Goal: Task Accomplishment & Management: Use online tool/utility

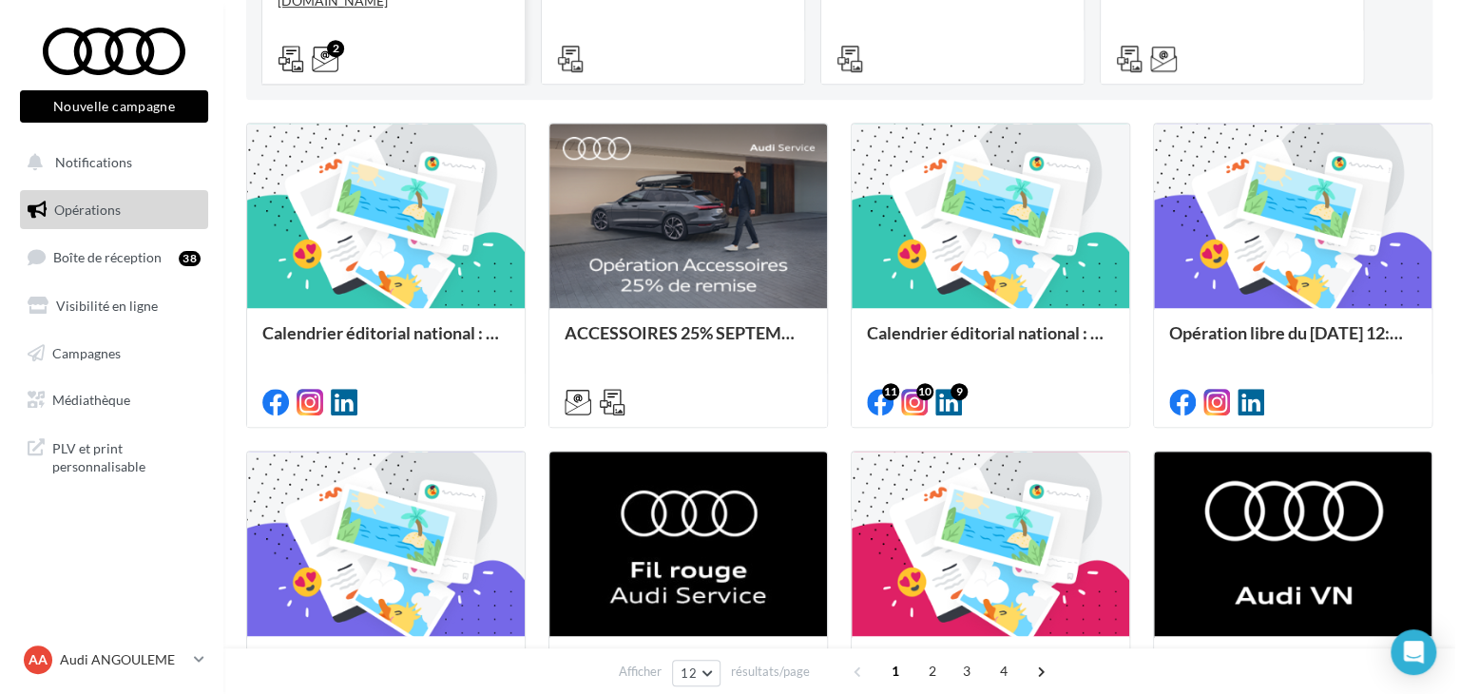
scroll to position [429, 0]
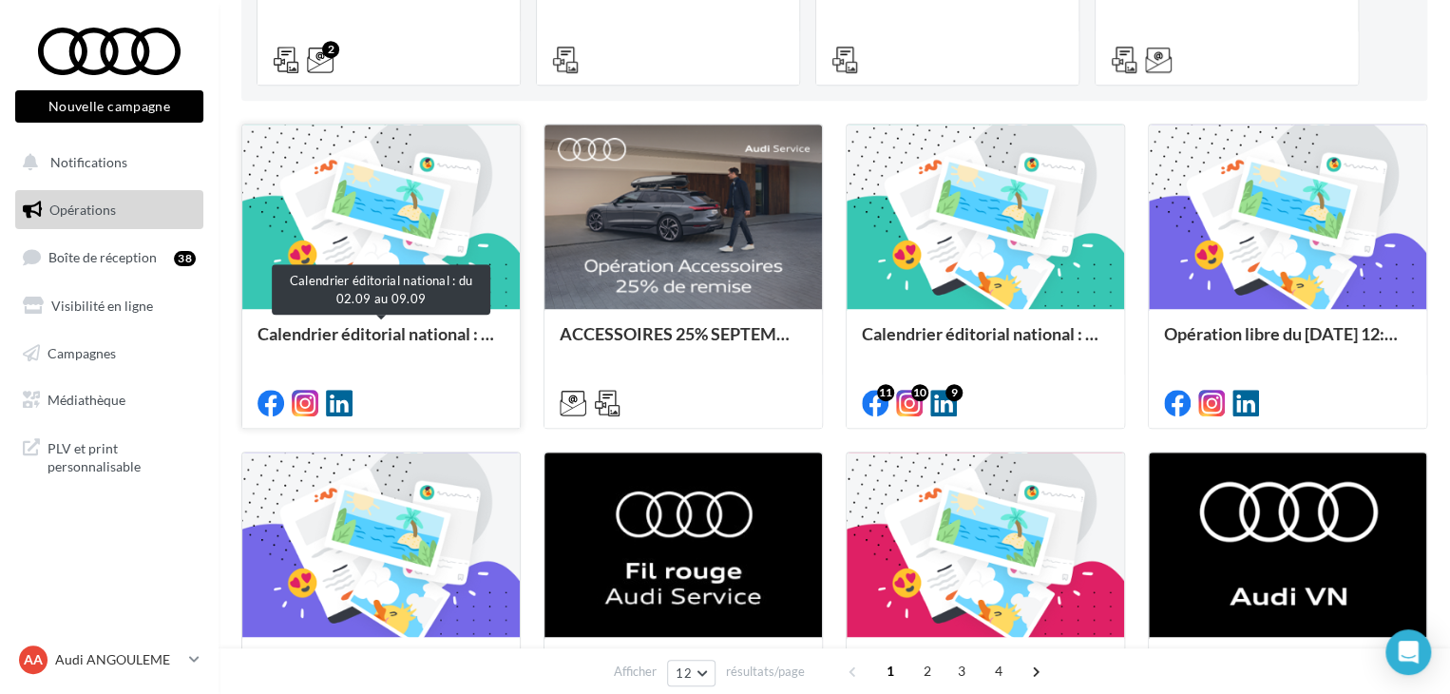
click at [384, 332] on div "Calendrier éditorial national : du 02.09 au 09.09" at bounding box center [381, 343] width 247 height 38
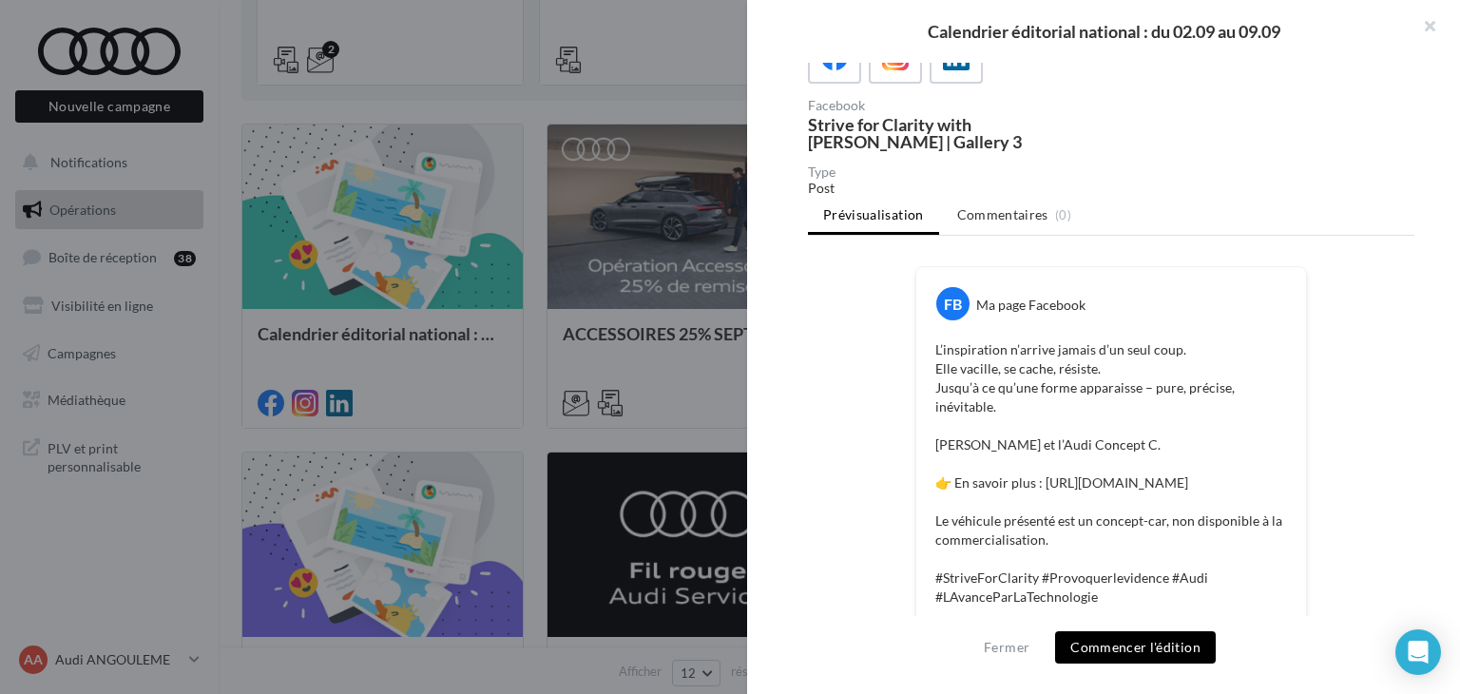
scroll to position [109, 0]
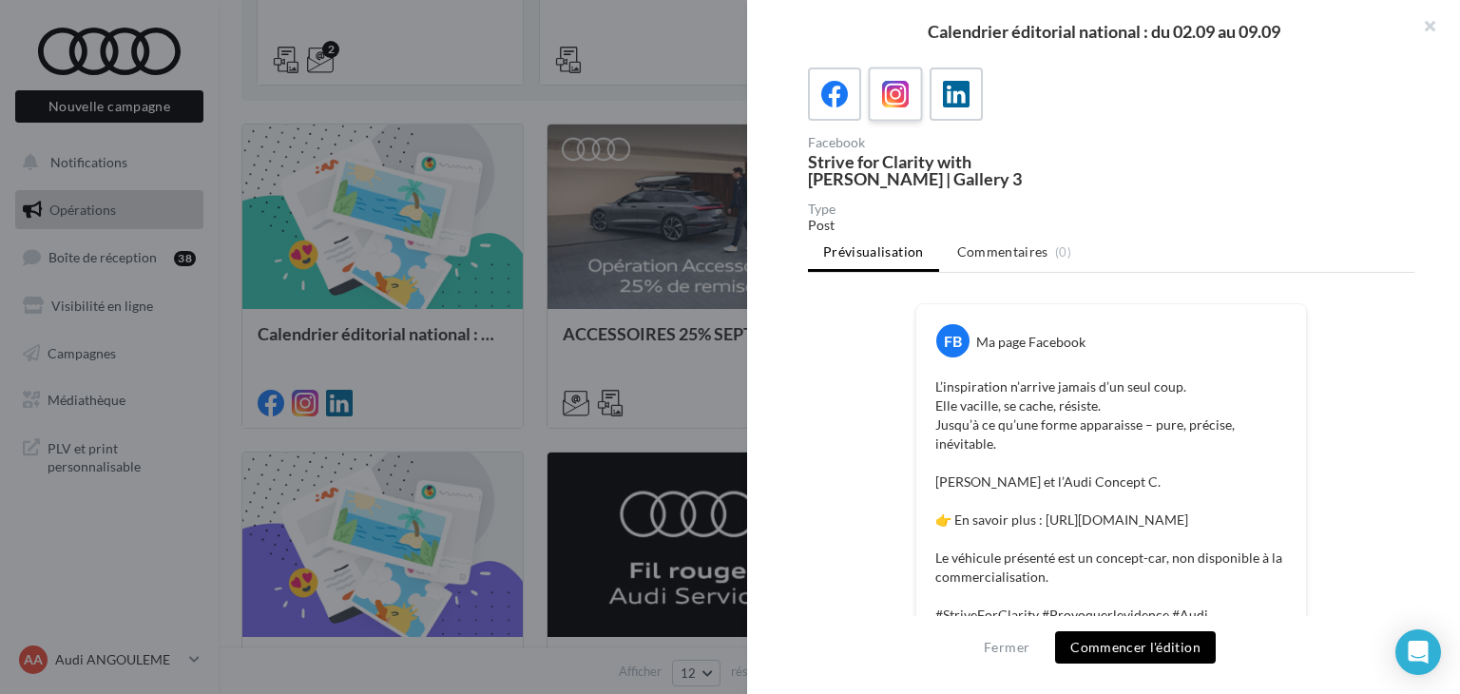
click at [895, 92] on icon at bounding box center [896, 95] width 28 height 28
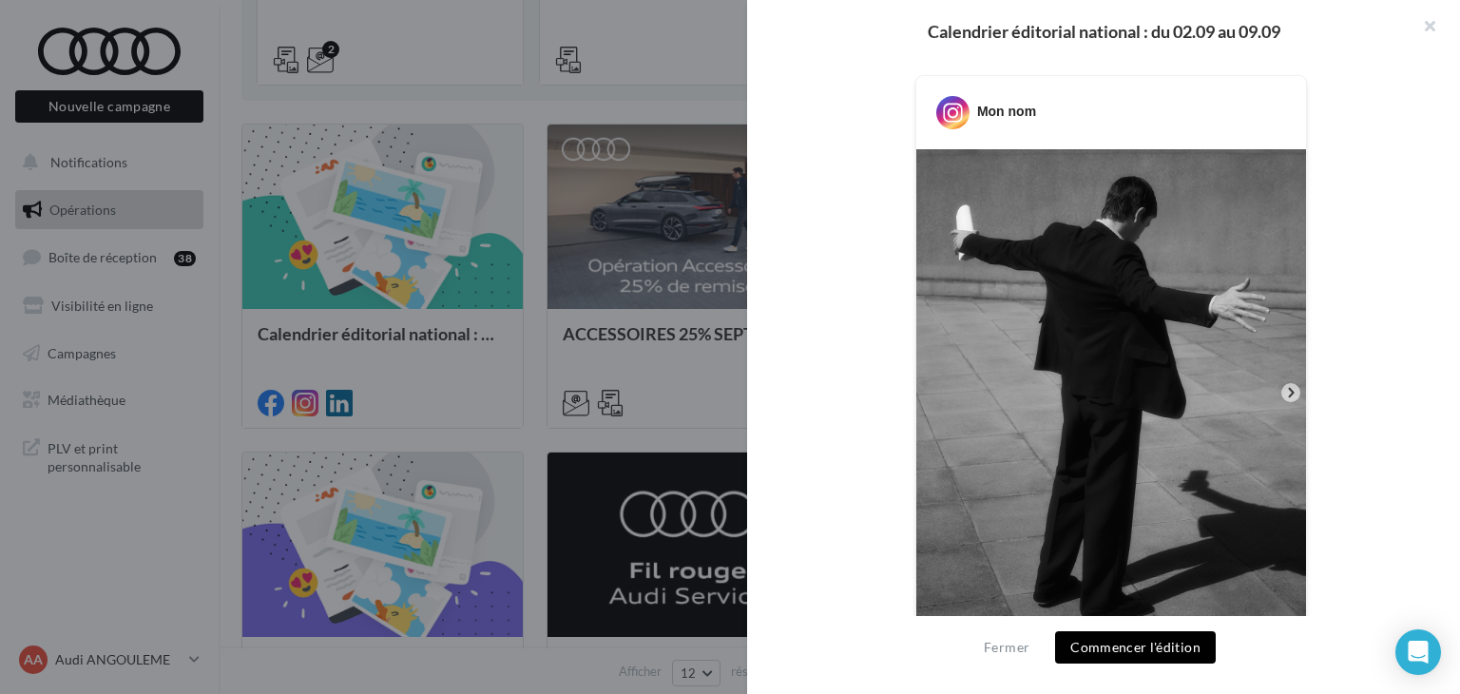
scroll to position [486, 0]
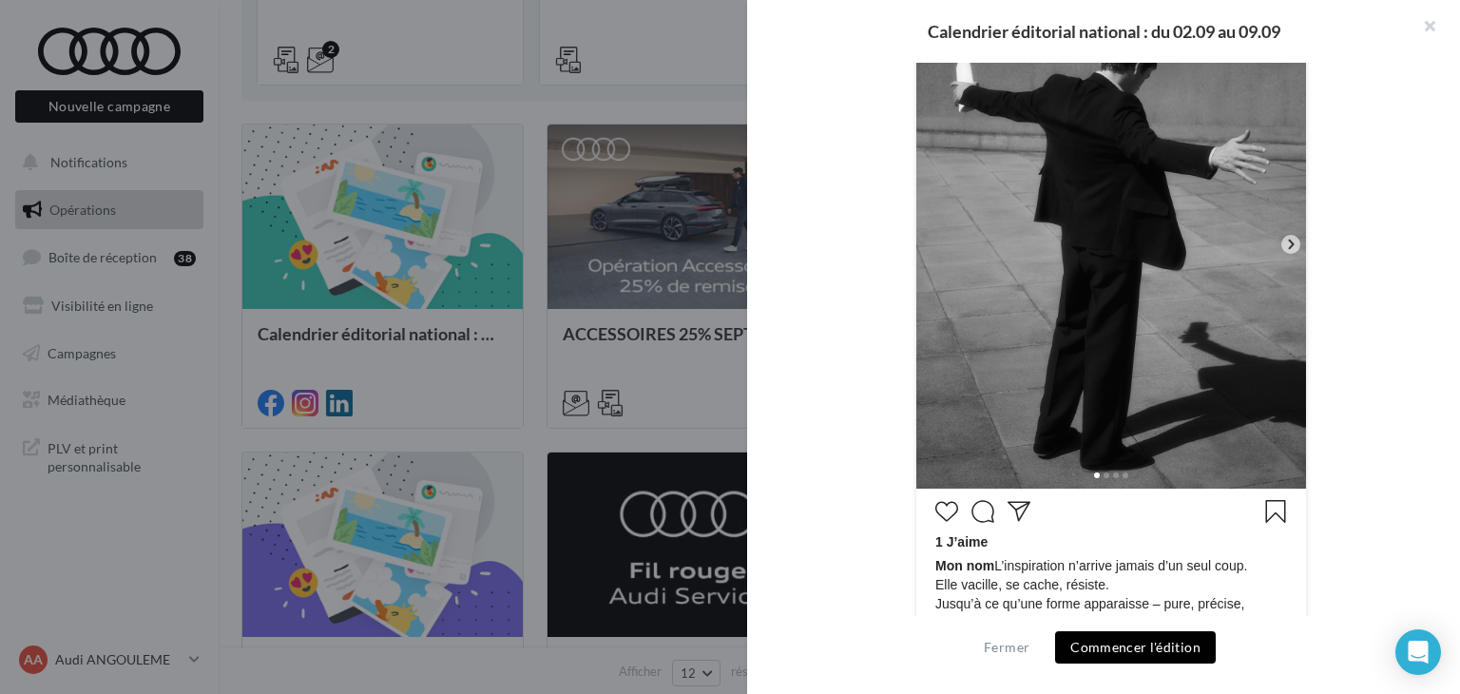
click at [1288, 236] on icon at bounding box center [1290, 244] width 17 height 17
click at [1288, 240] on icon at bounding box center [1291, 245] width 6 height 10
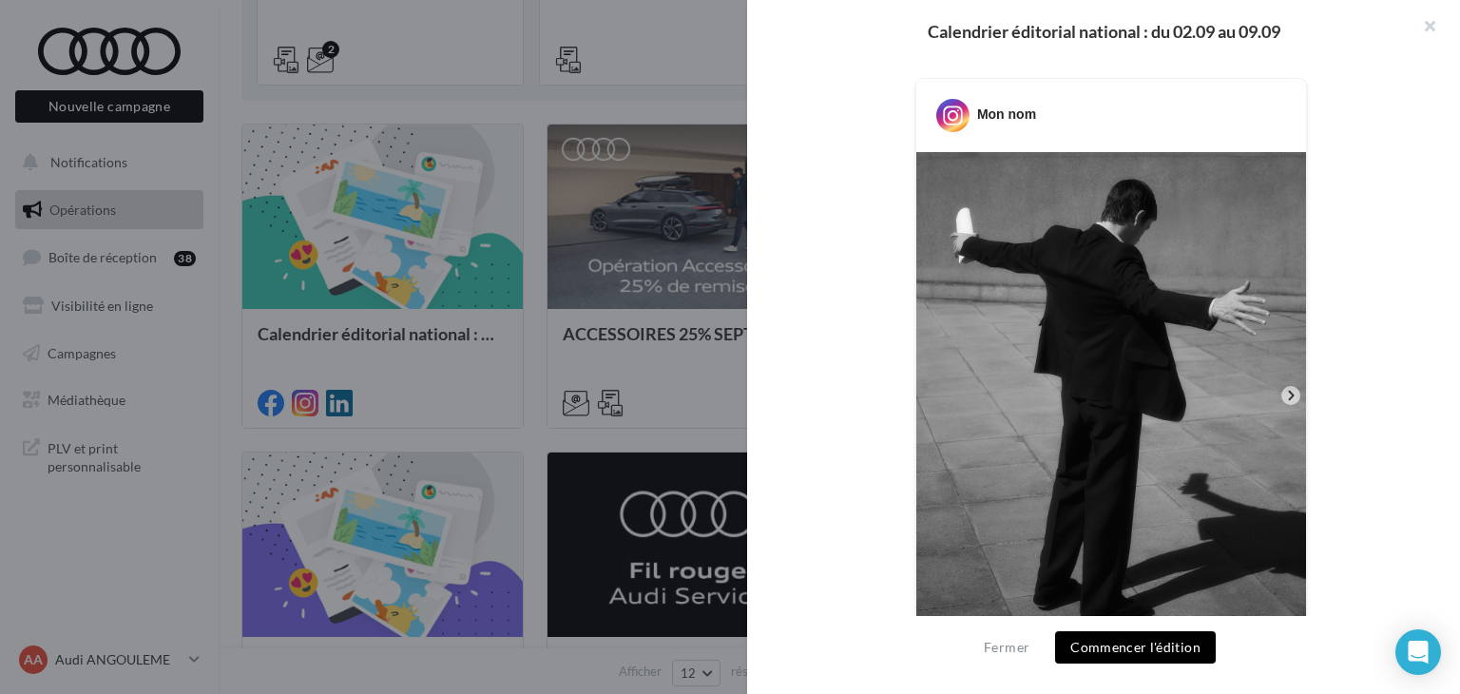
scroll to position [384, 0]
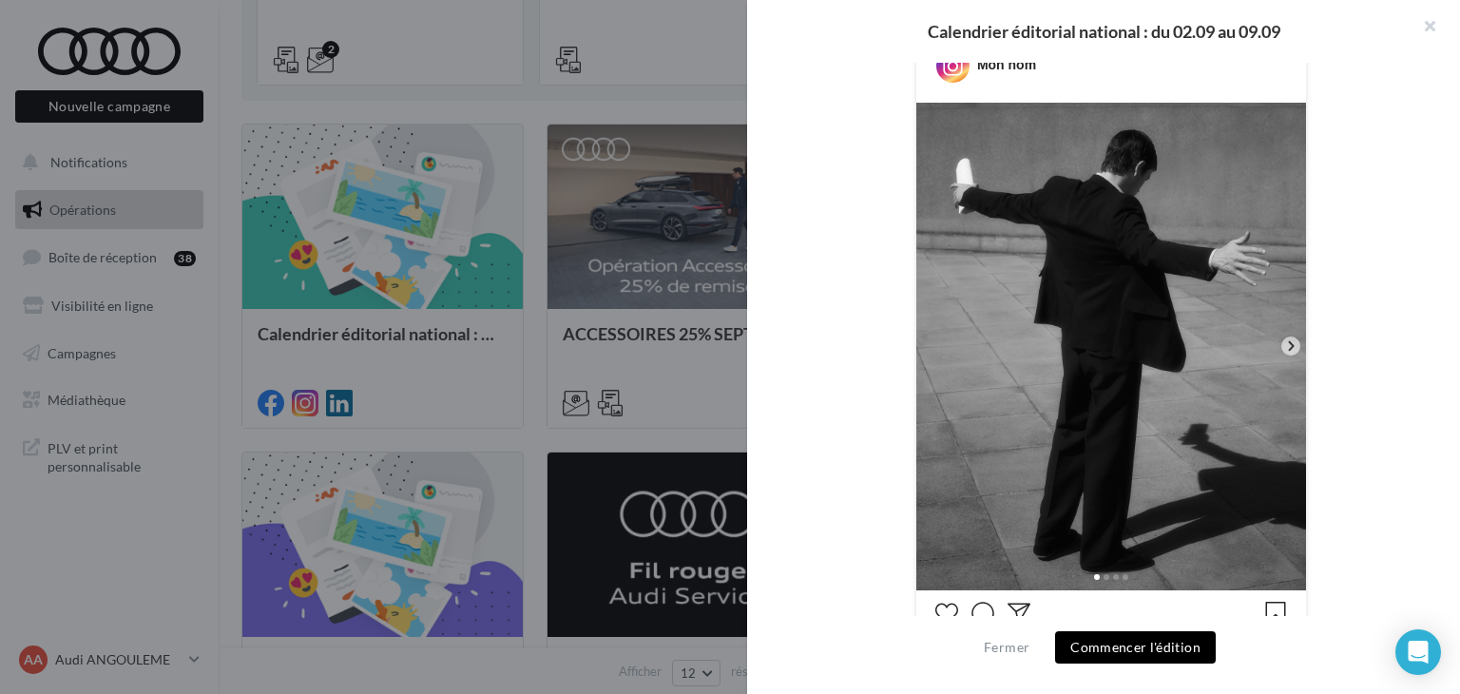
click at [1137, 651] on button "Commencer l'édition" at bounding box center [1135, 647] width 161 height 32
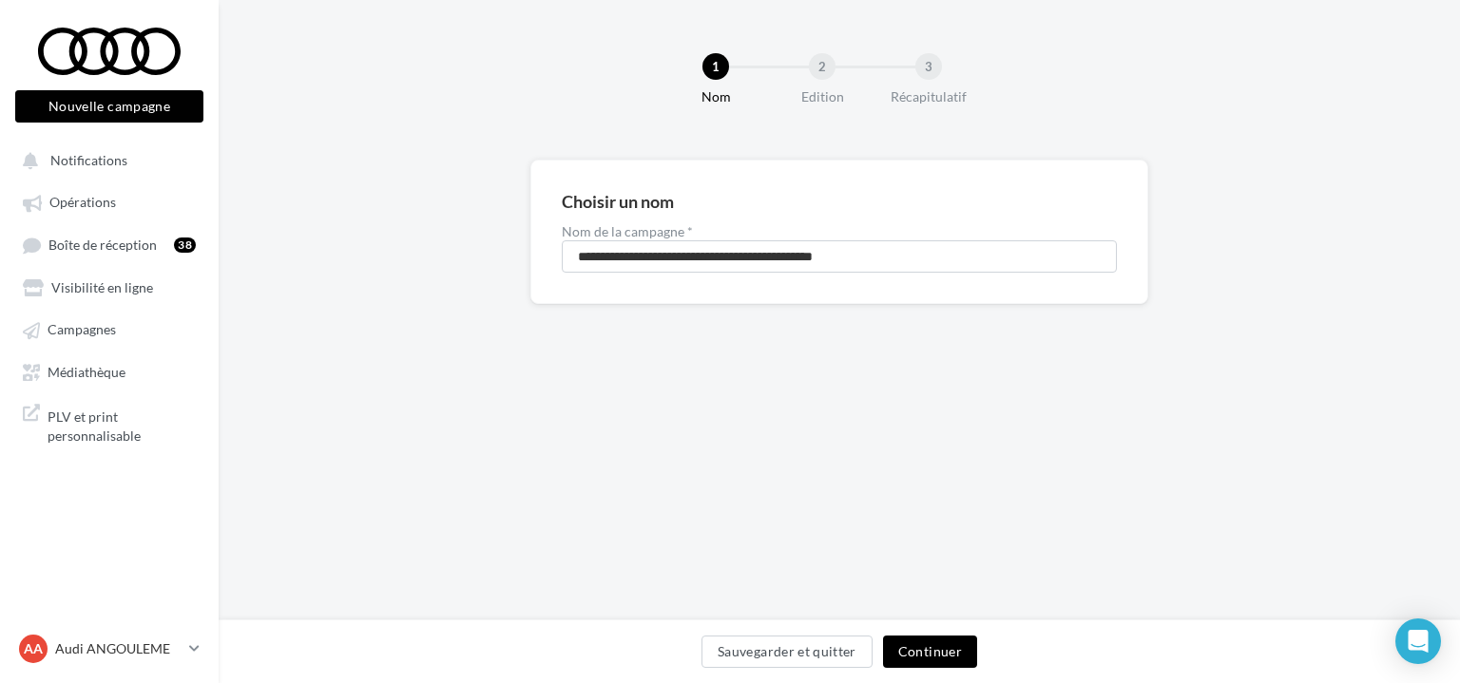
click at [942, 647] on button "Continuer" at bounding box center [930, 652] width 94 height 32
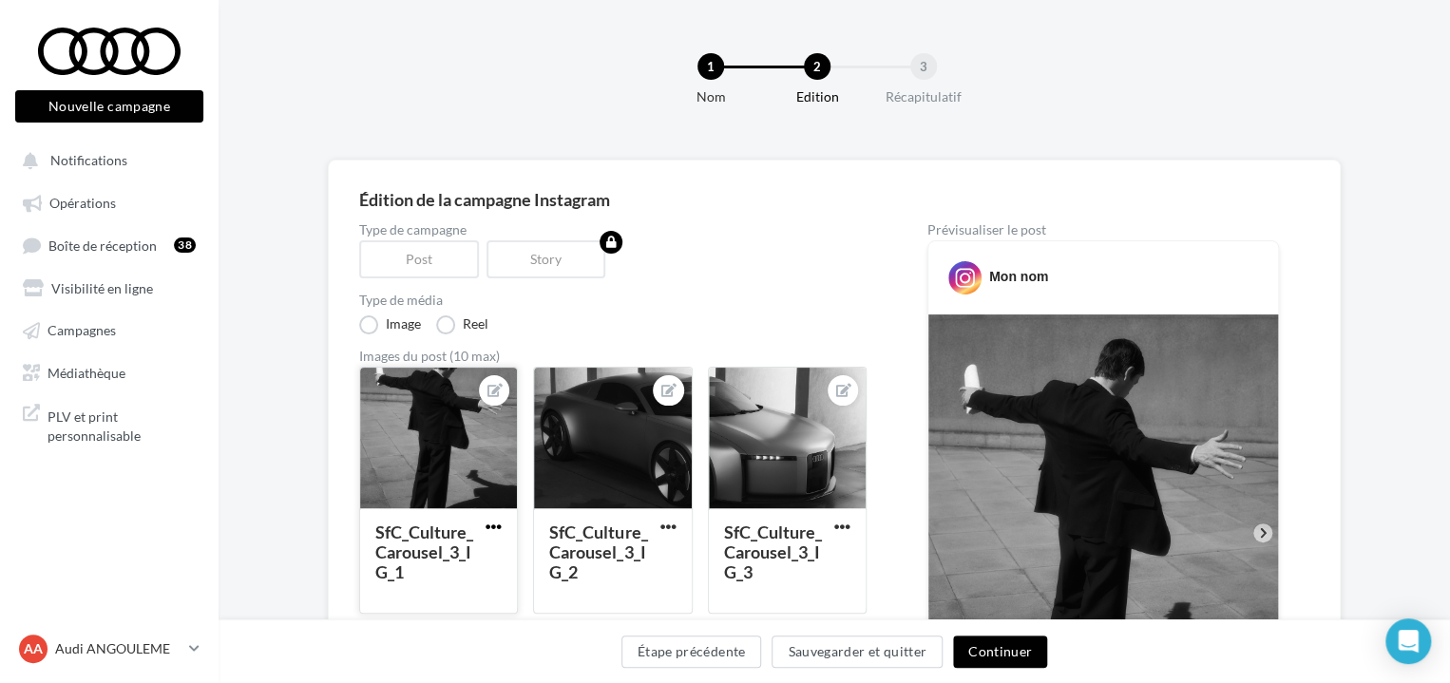
click at [494, 526] on span "button" at bounding box center [494, 527] width 16 height 16
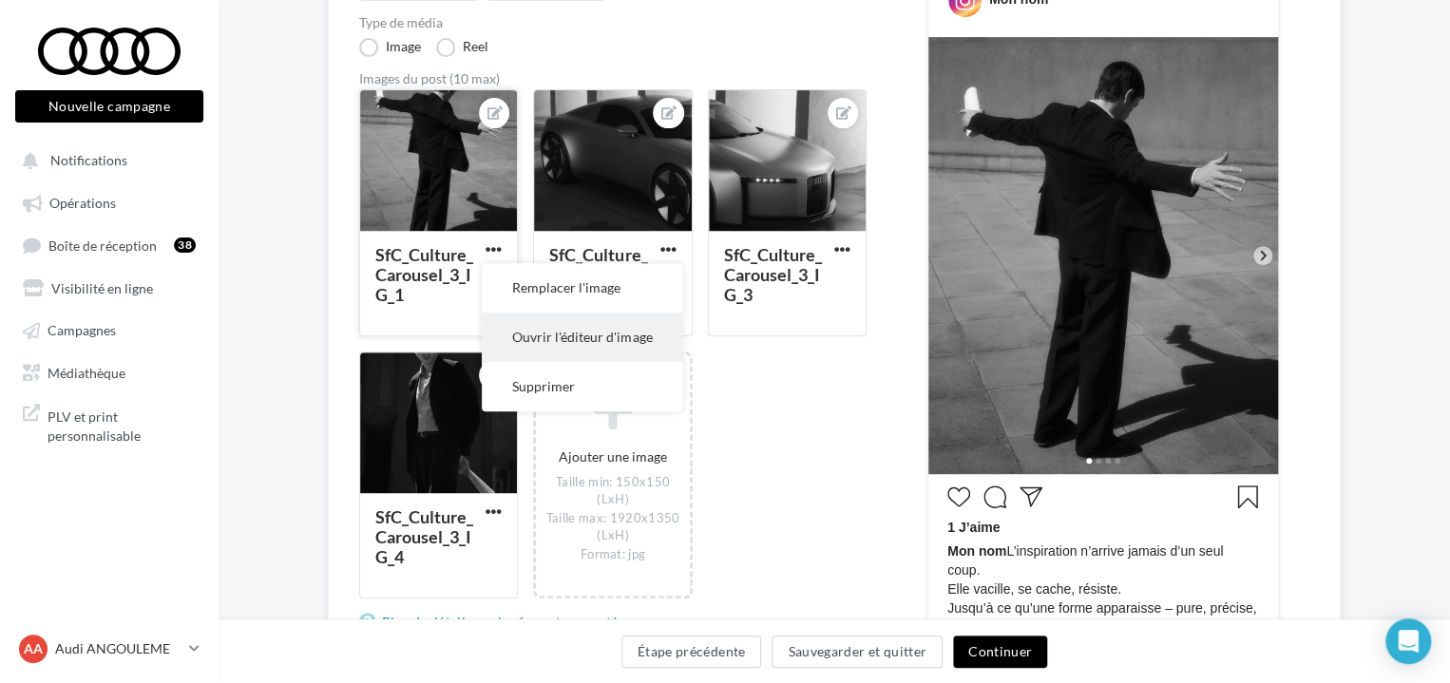
scroll to position [276, 0]
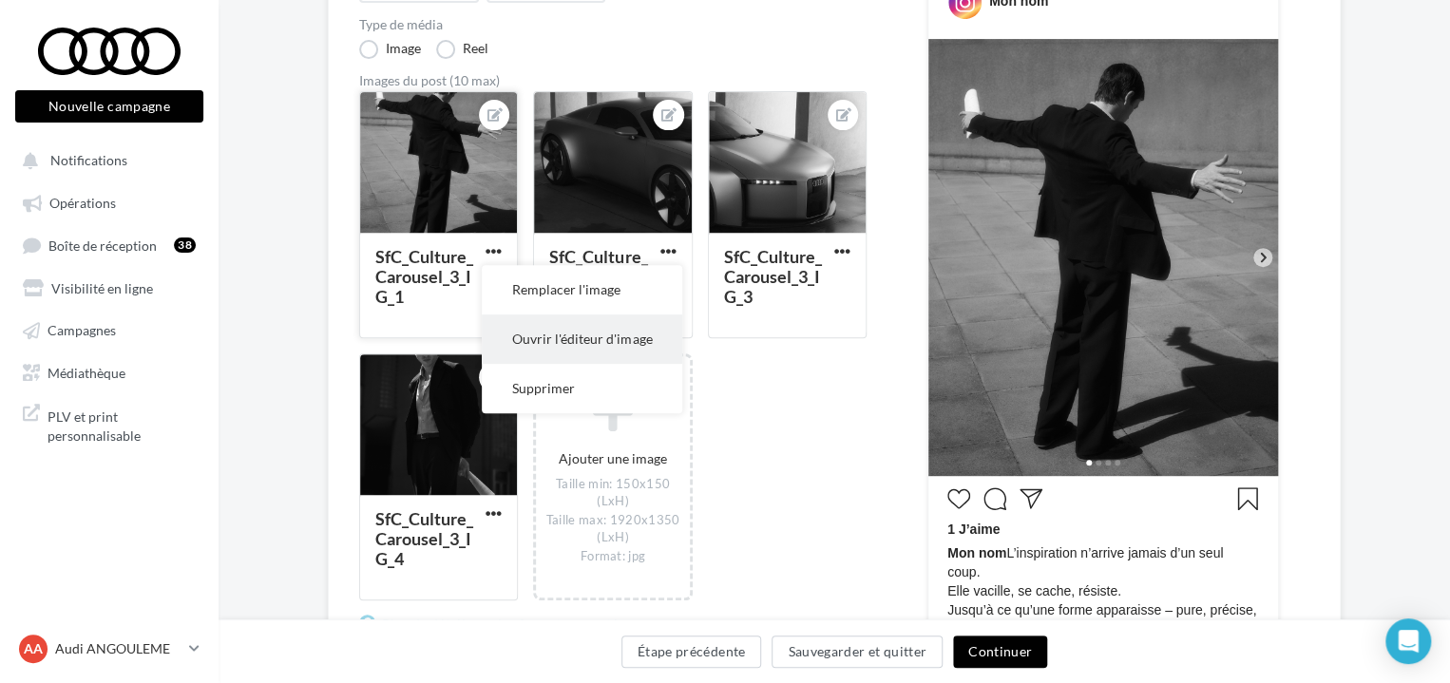
click at [556, 337] on button "Ouvrir l'éditeur d'image" at bounding box center [582, 339] width 201 height 49
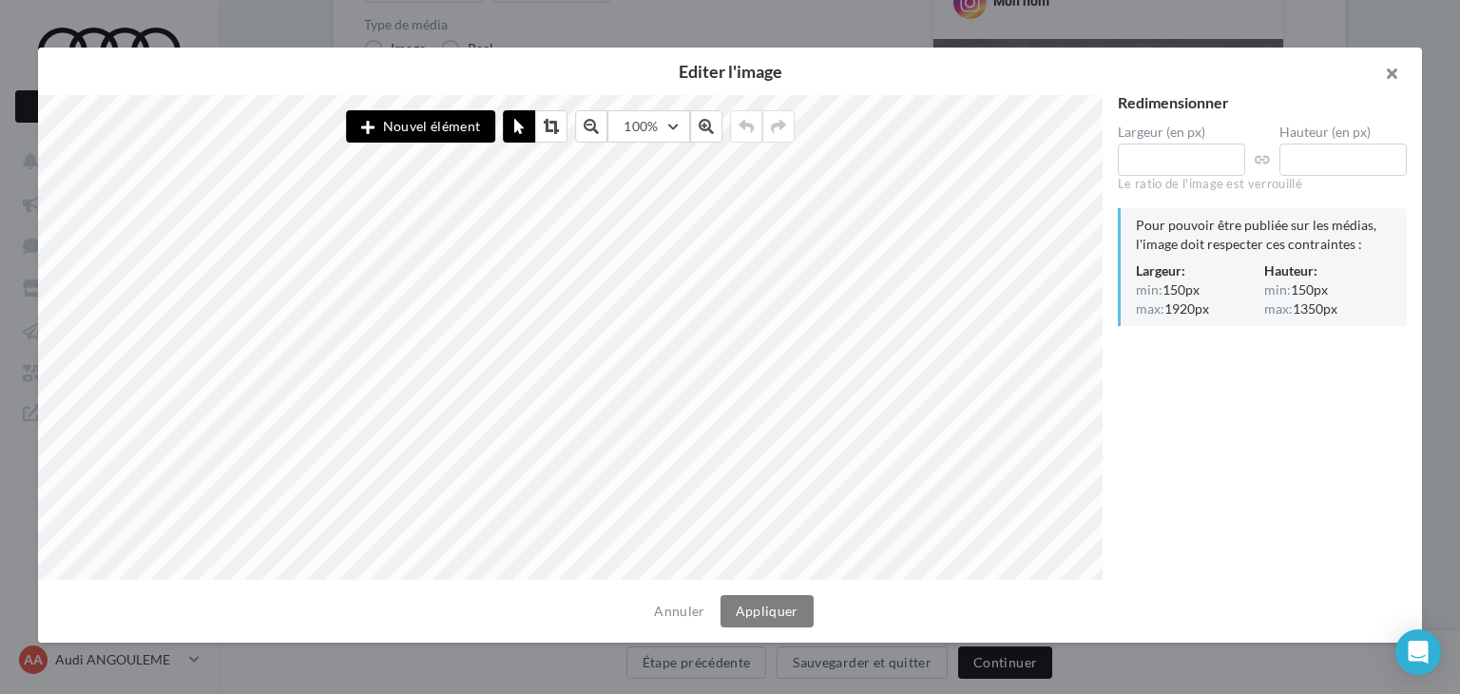
click at [1371, 86] on button "button" at bounding box center [1384, 76] width 76 height 57
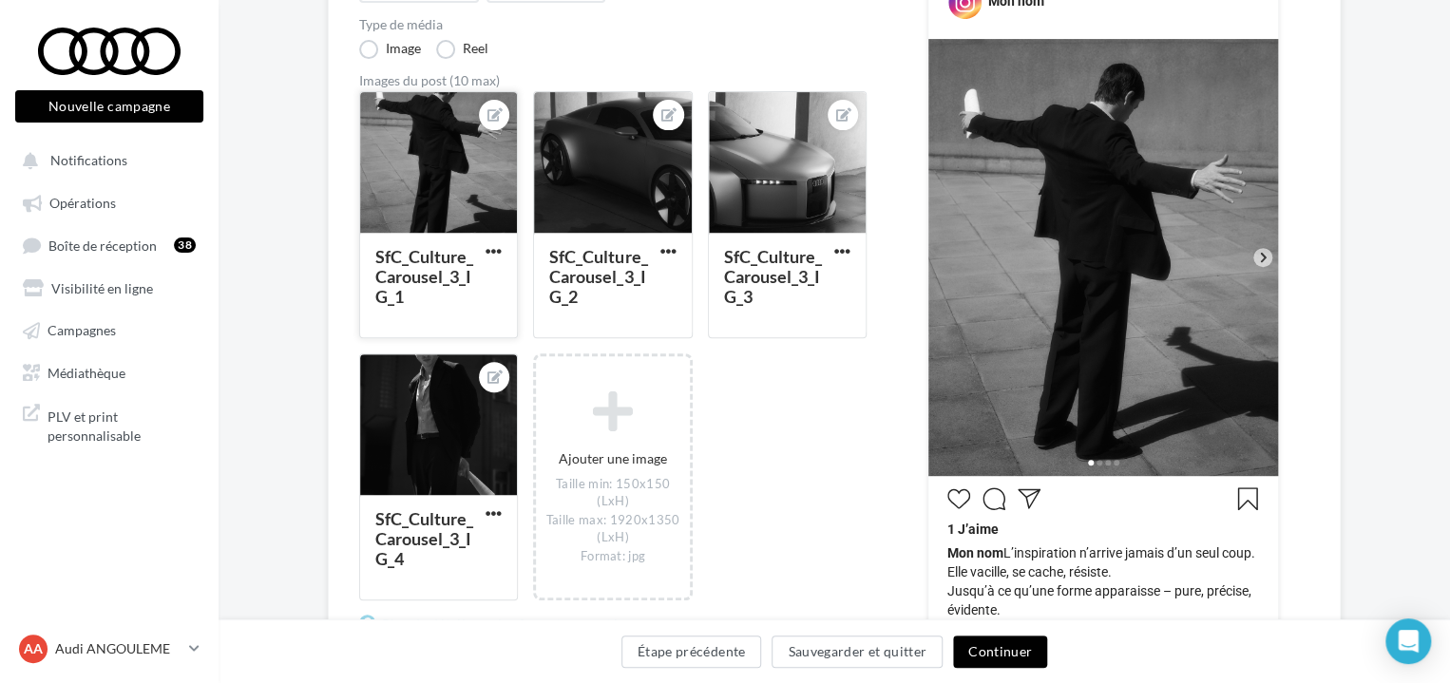
scroll to position [120, 0]
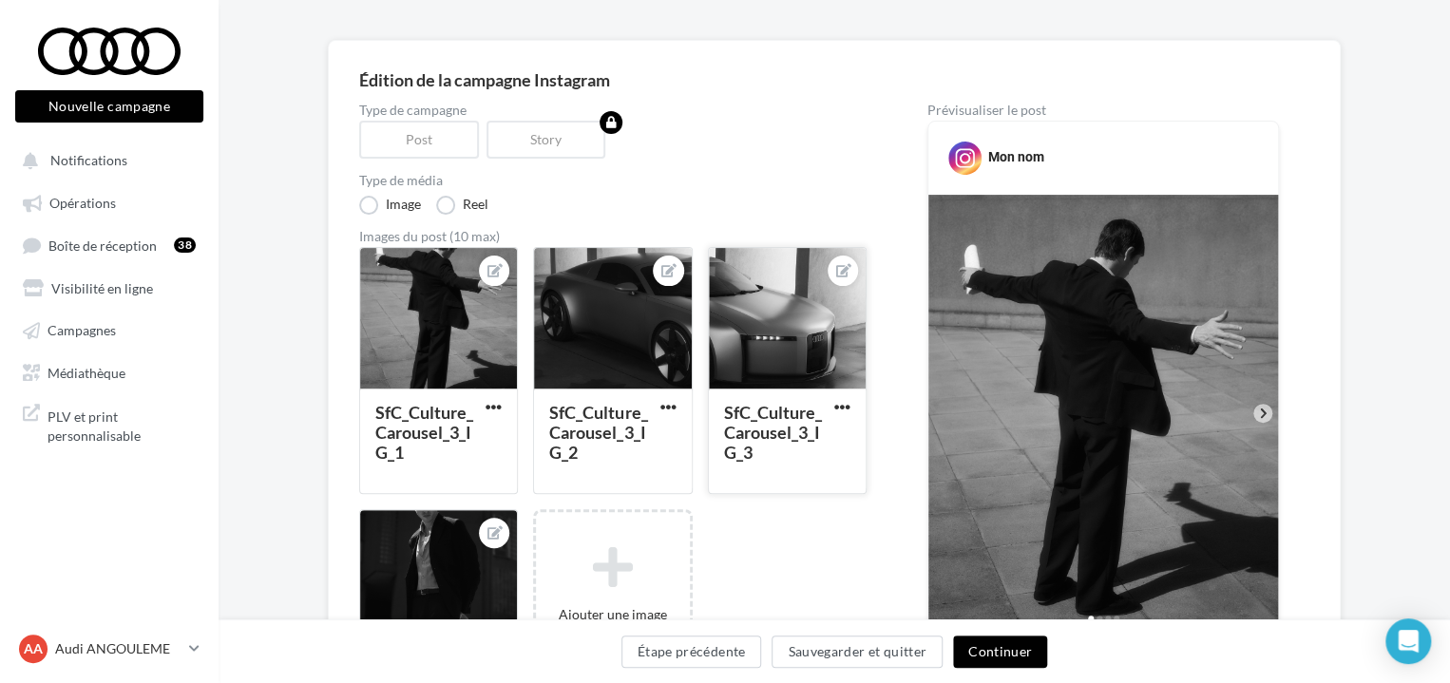
click at [822, 328] on div at bounding box center [787, 319] width 157 height 143
click at [708, 494] on div "Sélectionner un fichier Consulter les contraintes attendues pour ce type de cam…" at bounding box center [787, 494] width 159 height 0
click at [1272, 414] on div at bounding box center [1263, 413] width 19 height 19
click at [1262, 412] on icon at bounding box center [1263, 413] width 17 height 17
click at [588, 375] on div at bounding box center [612, 319] width 157 height 143
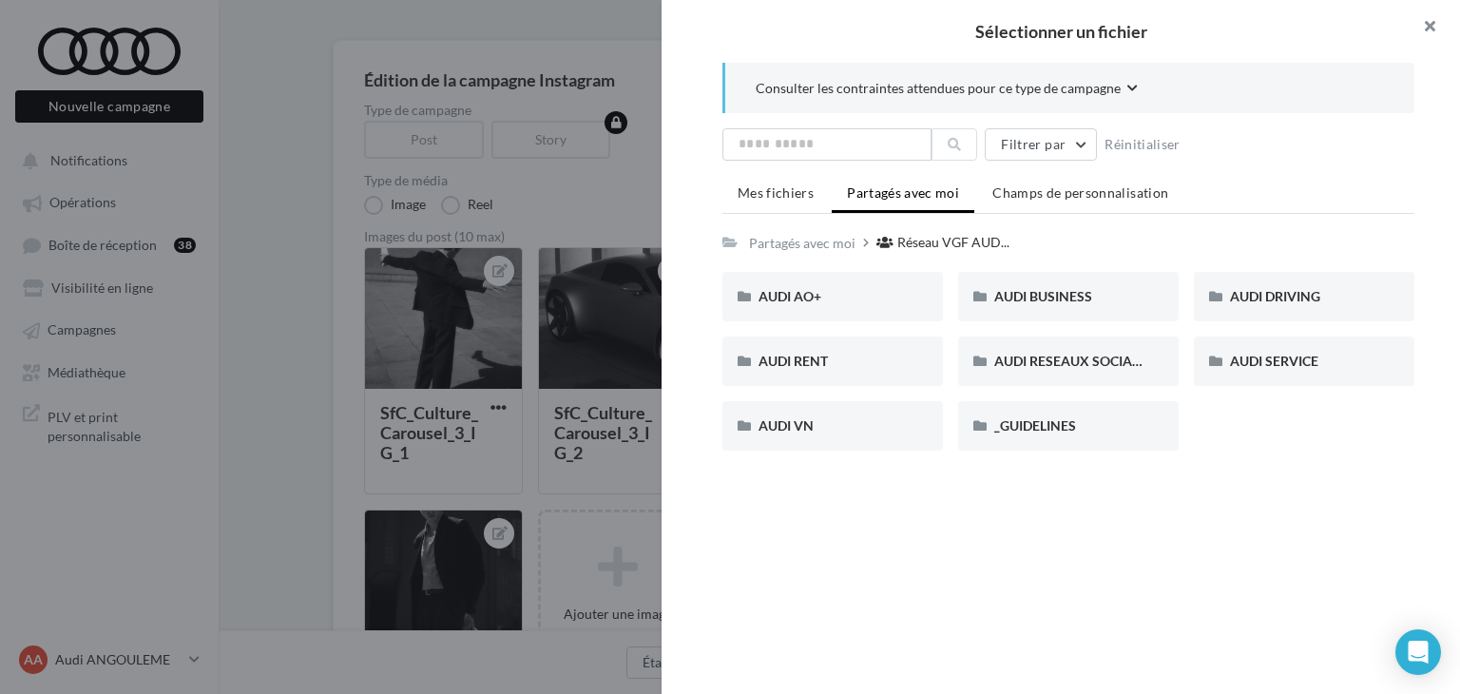
click at [1432, 16] on button "button" at bounding box center [1422, 28] width 76 height 57
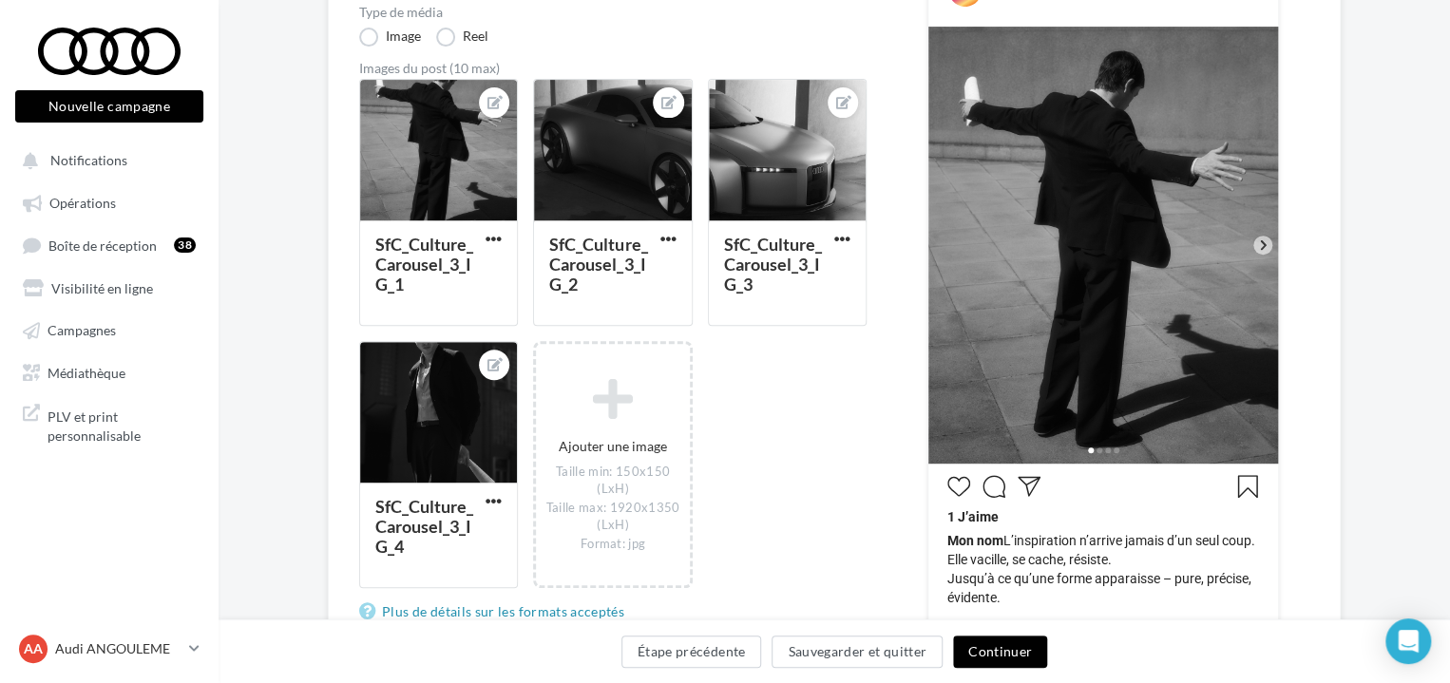
scroll to position [287, 0]
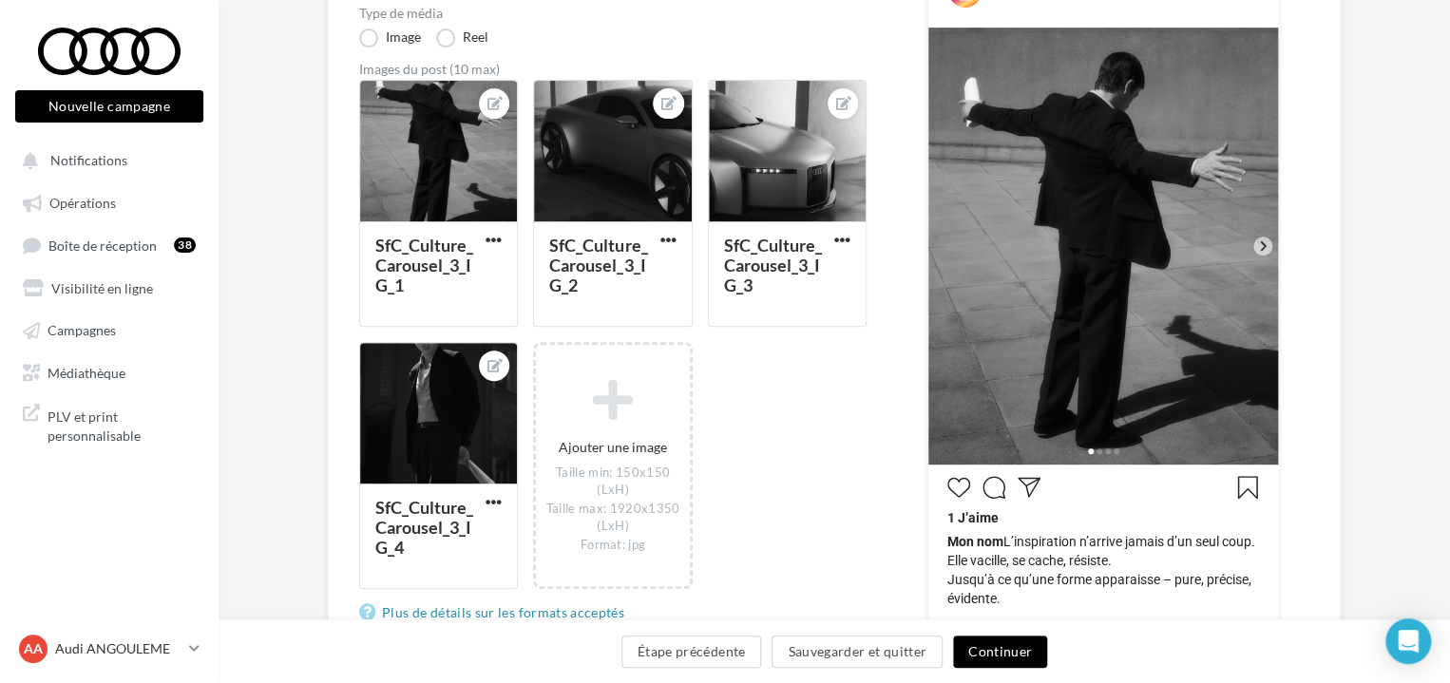
click at [1259, 248] on icon at bounding box center [1263, 246] width 17 height 17
click at [635, 221] on div "SfC_Culture_Carousel_3_IG_2" at bounding box center [612, 272] width 157 height 103
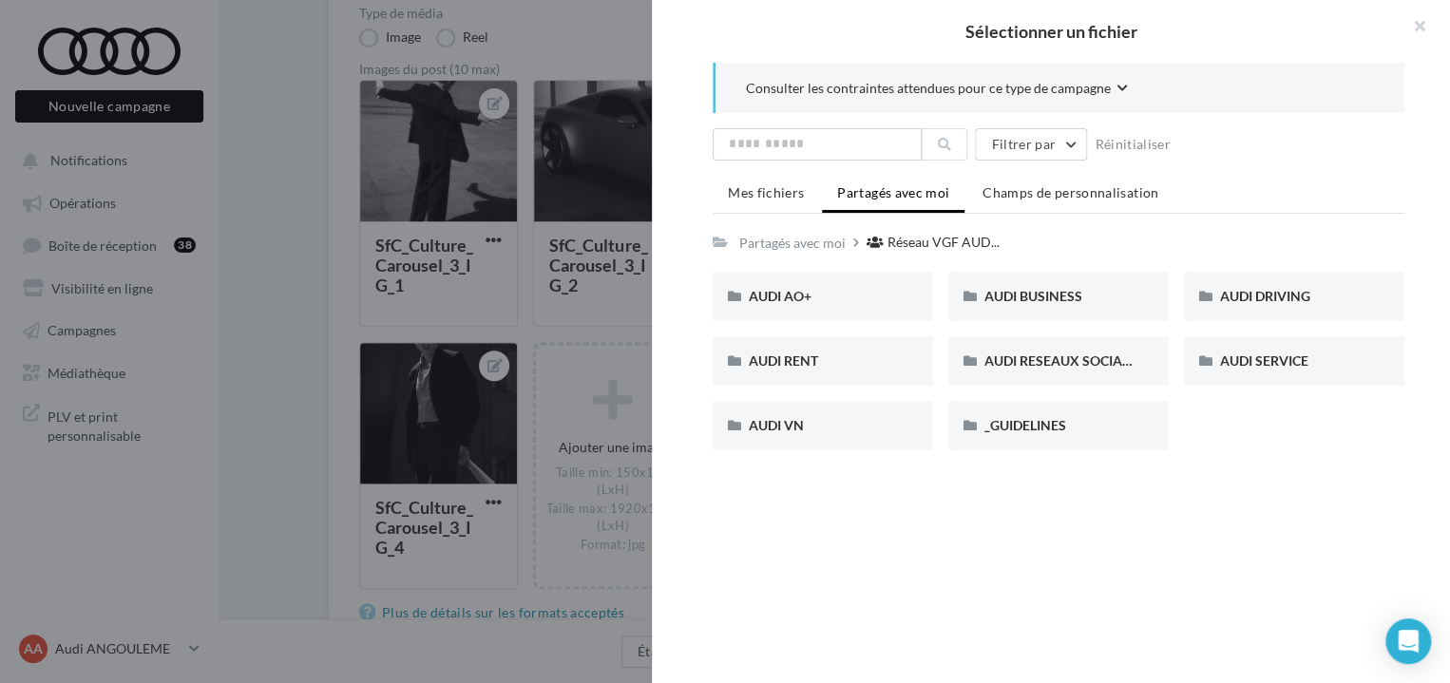
click at [572, 145] on div at bounding box center [725, 341] width 1450 height 683
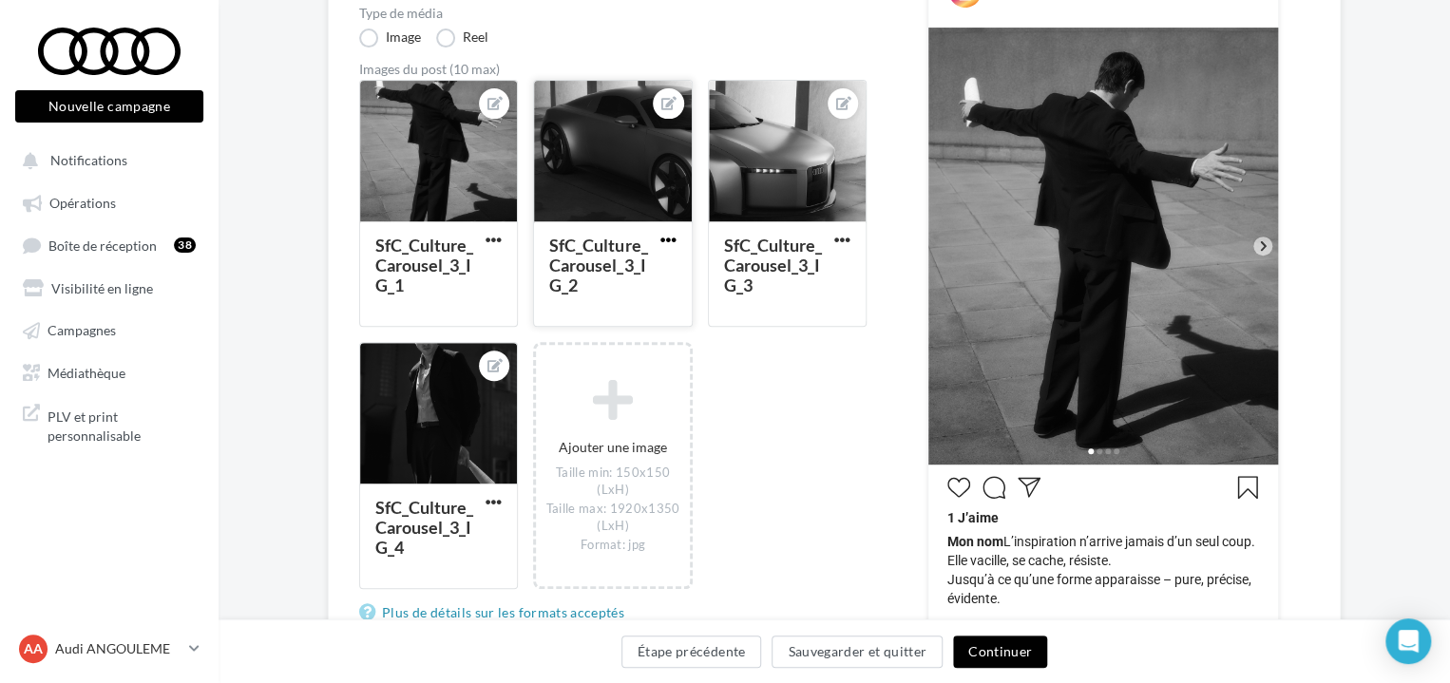
click at [671, 236] on span "button" at bounding box center [669, 240] width 16 height 16
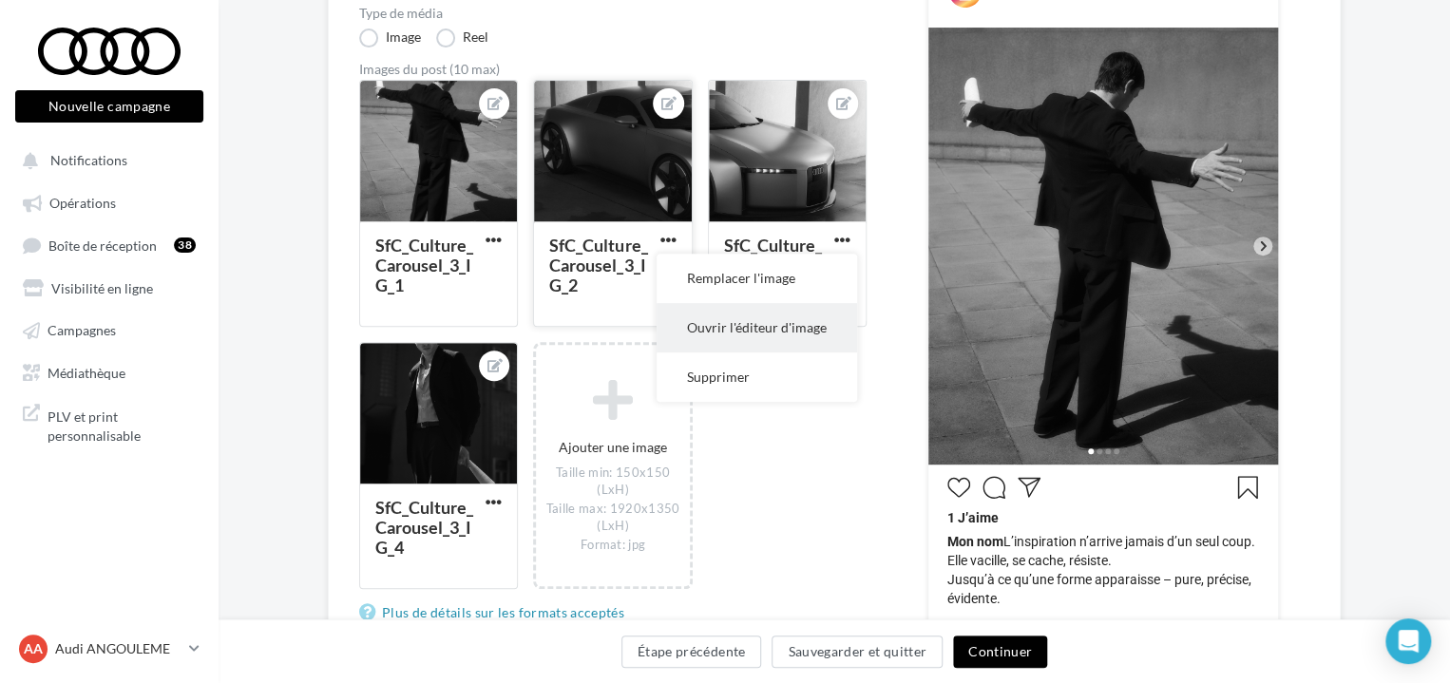
click at [754, 318] on button "Ouvrir l'éditeur d'image" at bounding box center [757, 327] width 201 height 49
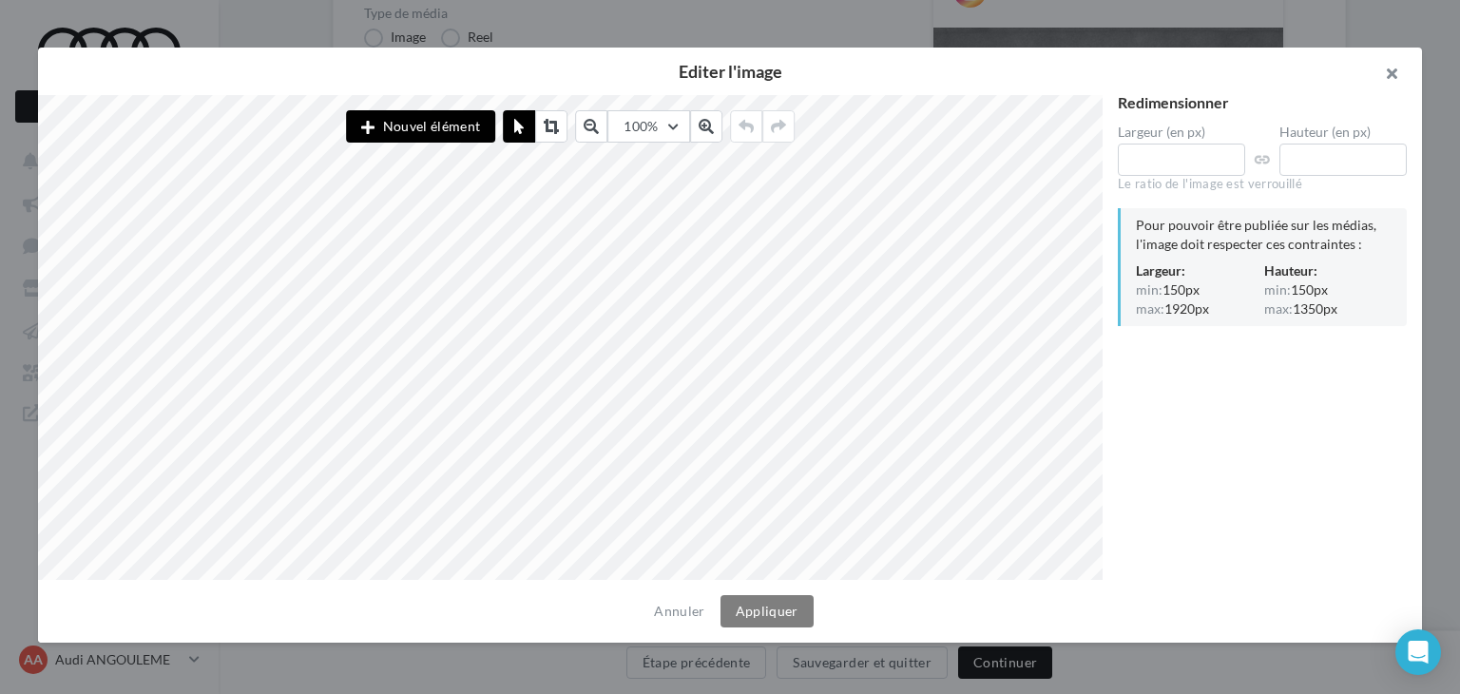
click at [1401, 93] on button "button" at bounding box center [1384, 76] width 76 height 57
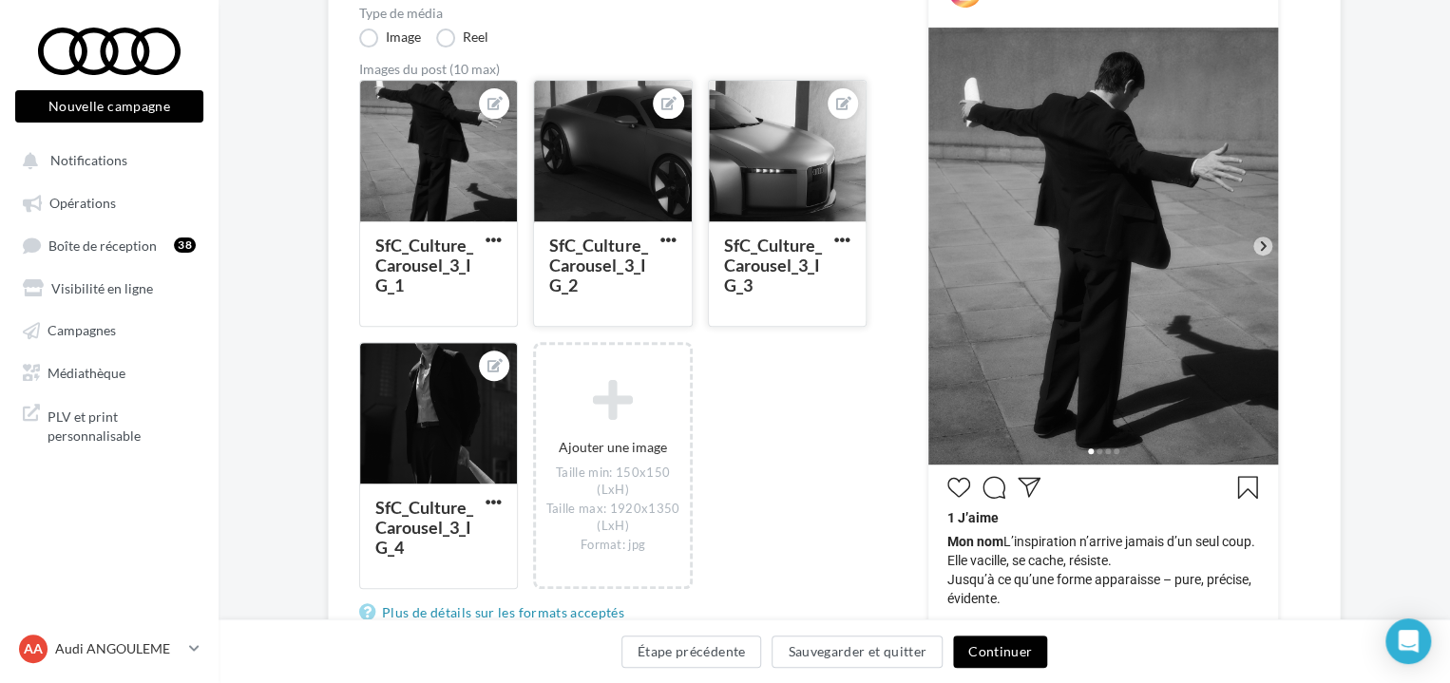
click at [802, 153] on div at bounding box center [787, 152] width 157 height 143
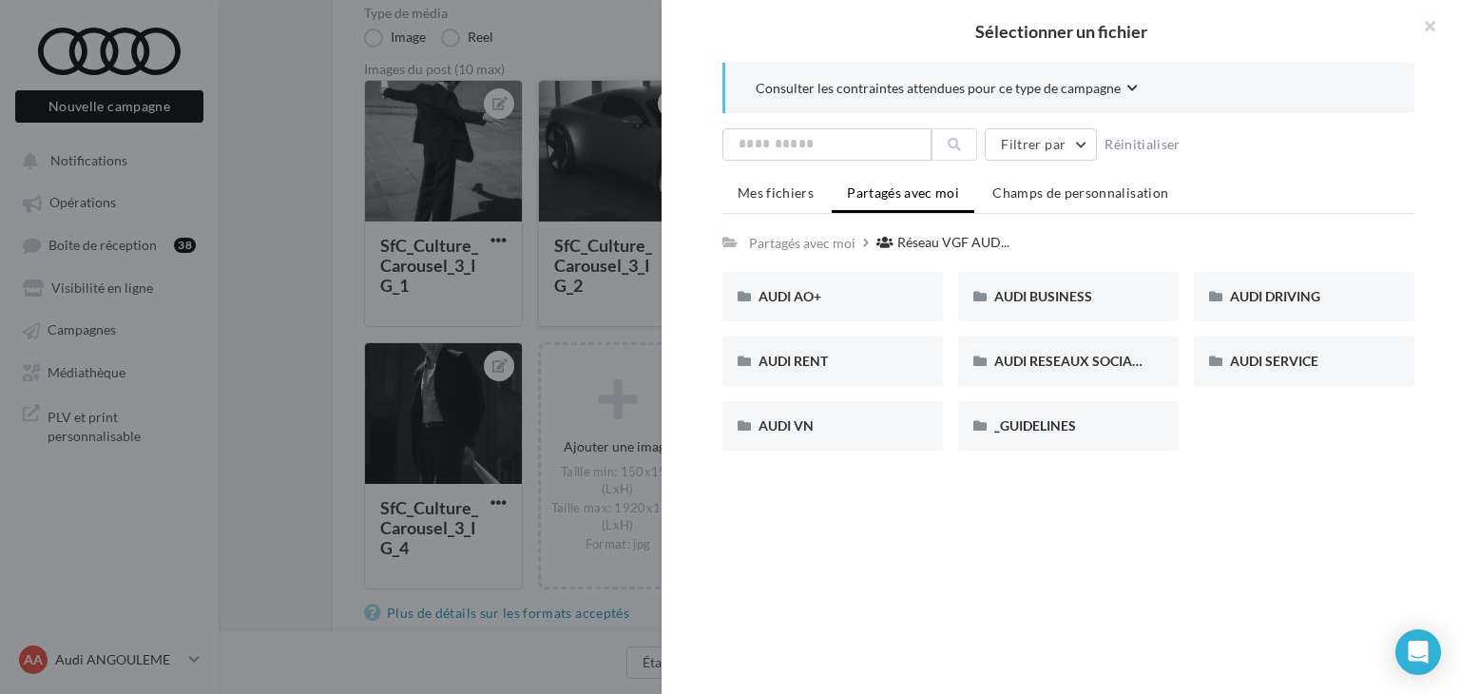
click at [621, 144] on div at bounding box center [730, 347] width 1460 height 694
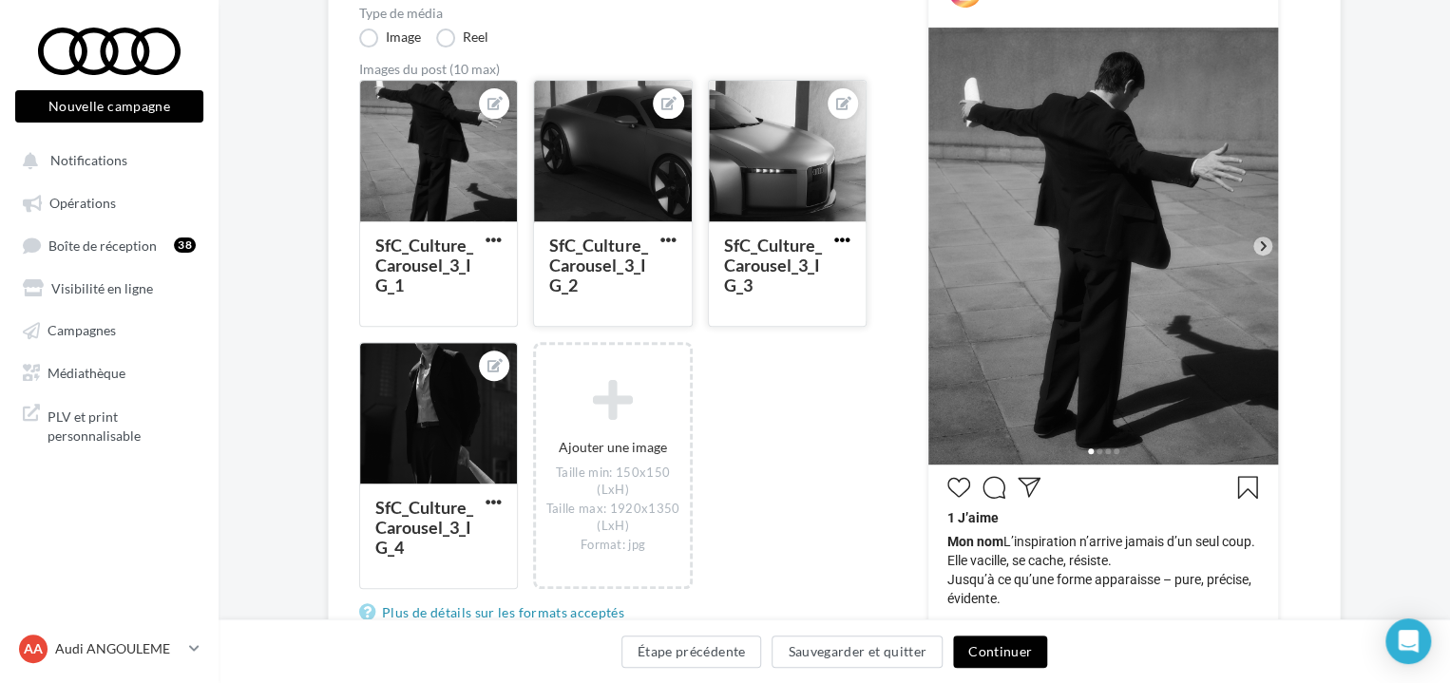
click at [835, 247] on span "button" at bounding box center [843, 240] width 16 height 16
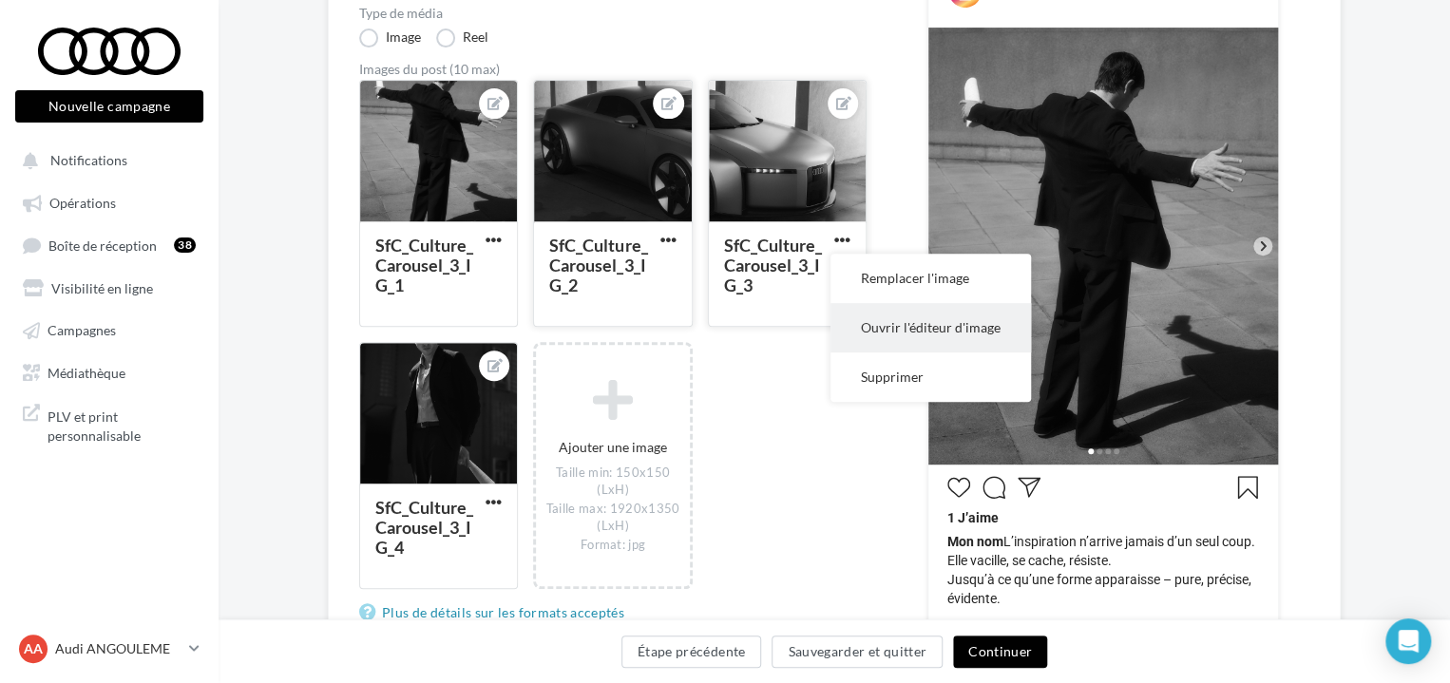
click at [913, 322] on button "Ouvrir l'éditeur d'image" at bounding box center [931, 327] width 201 height 49
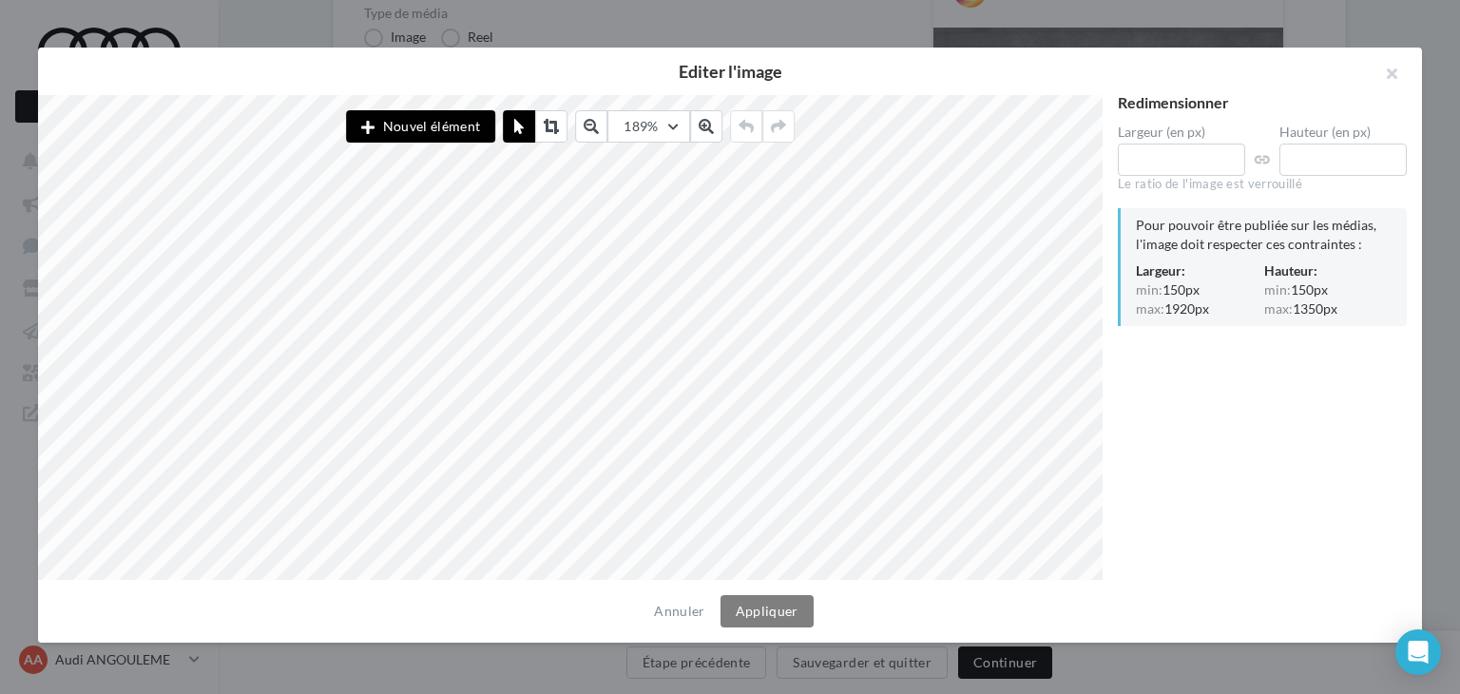
click at [682, 622] on div "Annuler Appliquer" at bounding box center [730, 611] width 1384 height 63
click at [680, 608] on button "Annuler" at bounding box center [679, 611] width 66 height 23
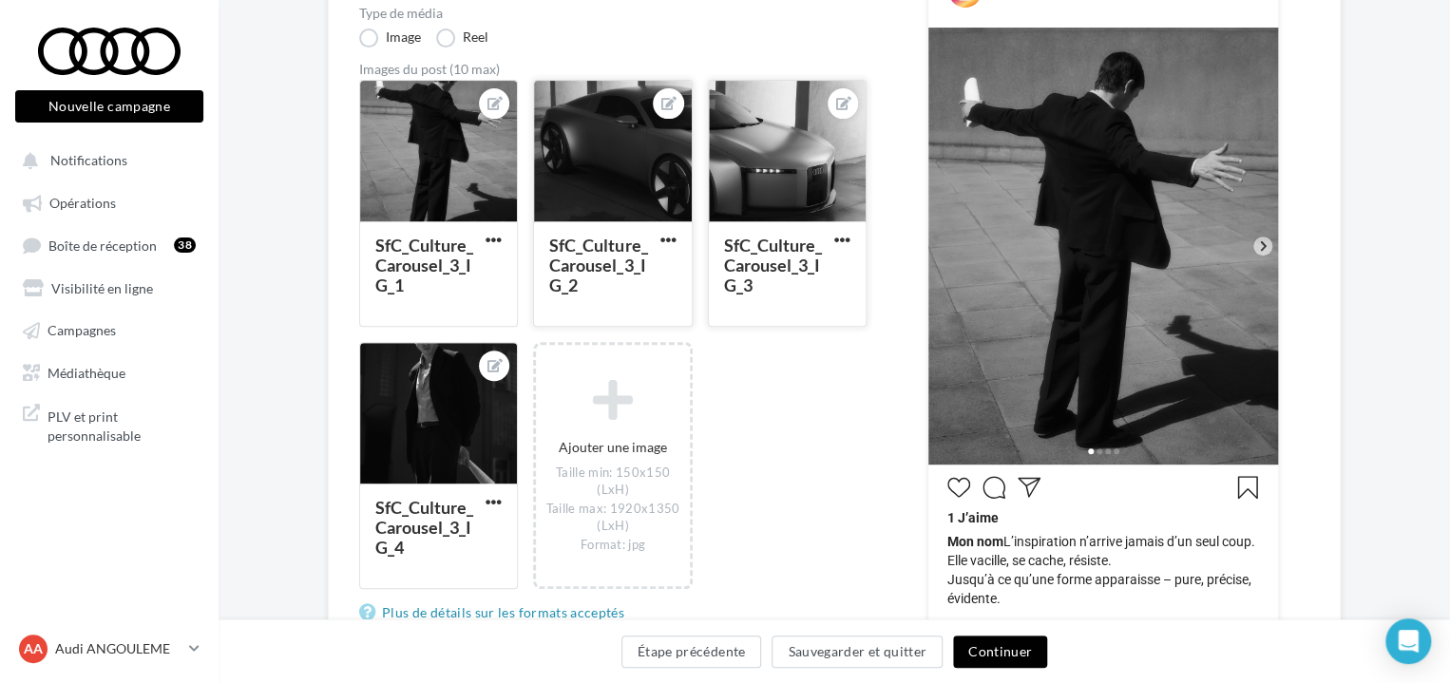
drag, startPoint x: 451, startPoint y: 403, endPoint x: 889, endPoint y: 474, distance: 444.0
click at [911, 485] on div "Type de campagne Post Story Type de média Image Reel Images du post (10 max) Sf…" at bounding box center [834, 480] width 951 height 1088
click at [492, 366] on icon at bounding box center [495, 365] width 15 height 13
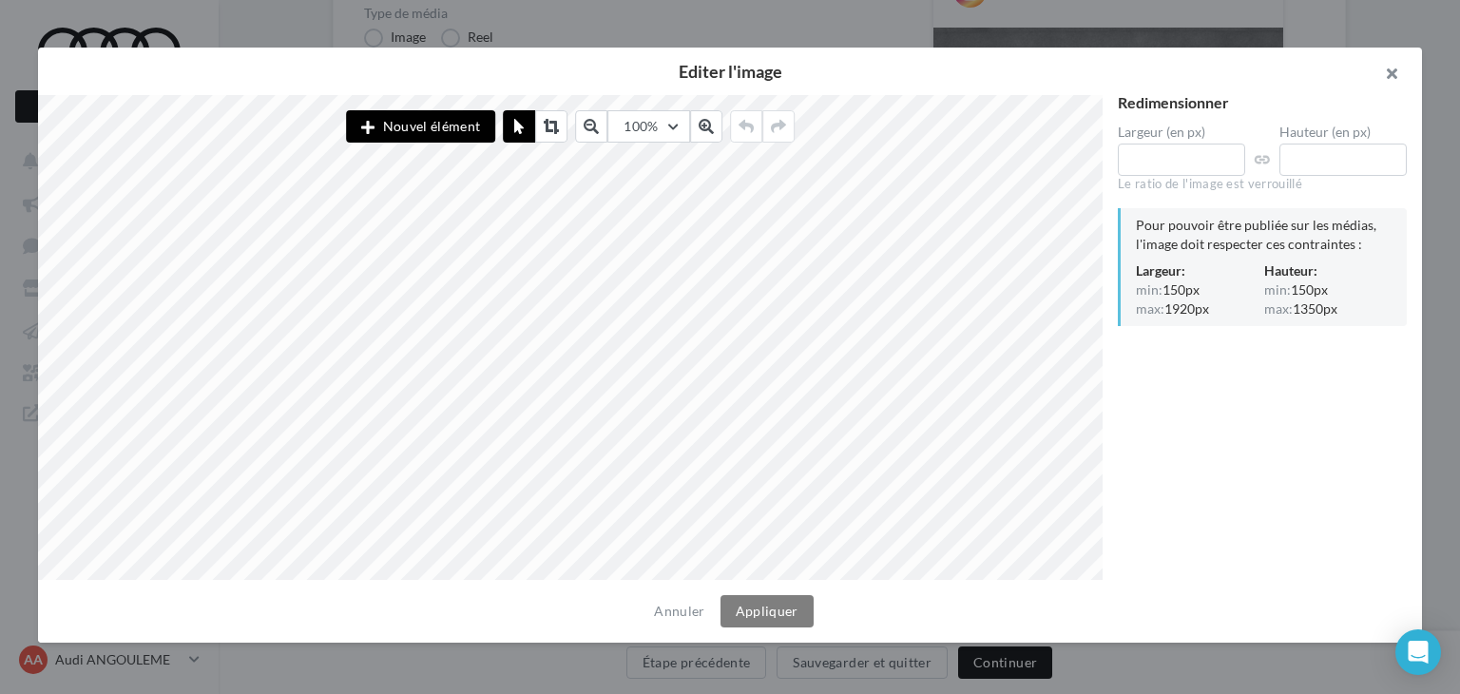
click at [1399, 80] on button "button" at bounding box center [1384, 76] width 76 height 57
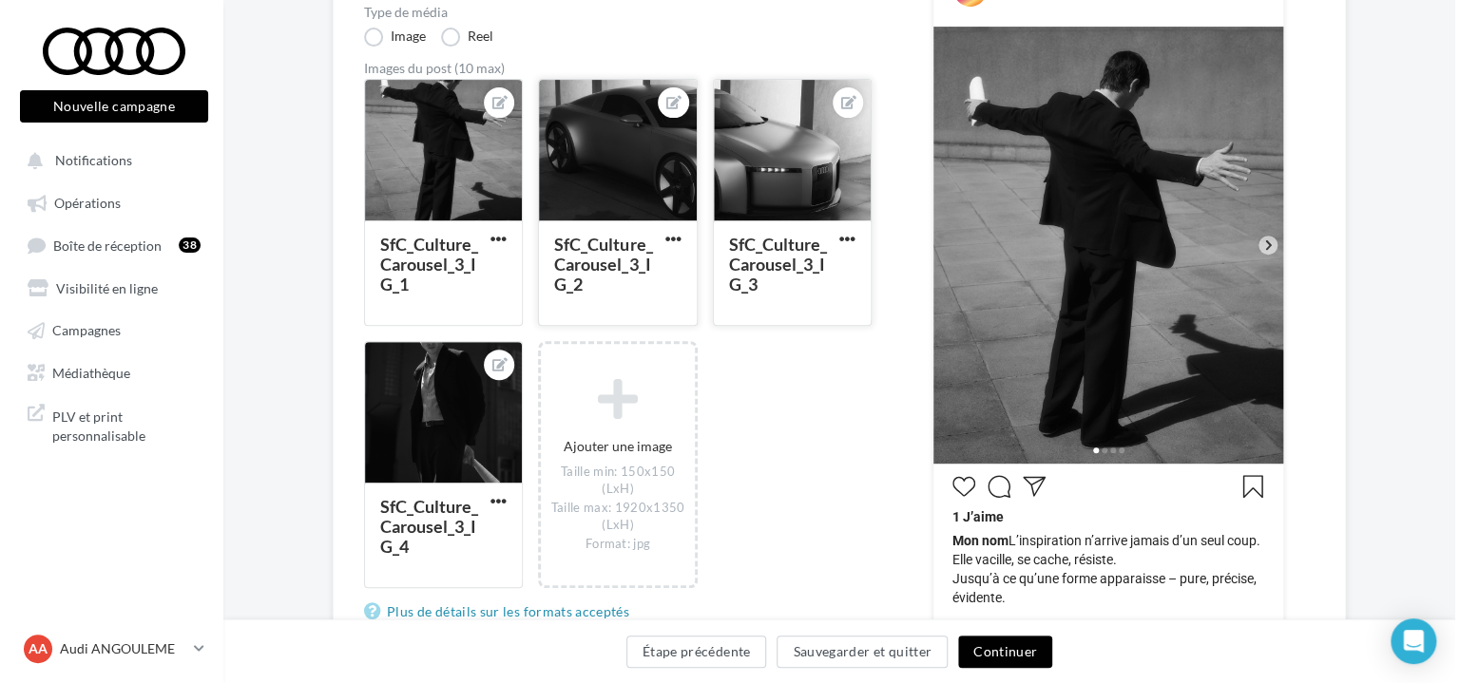
scroll to position [0, 0]
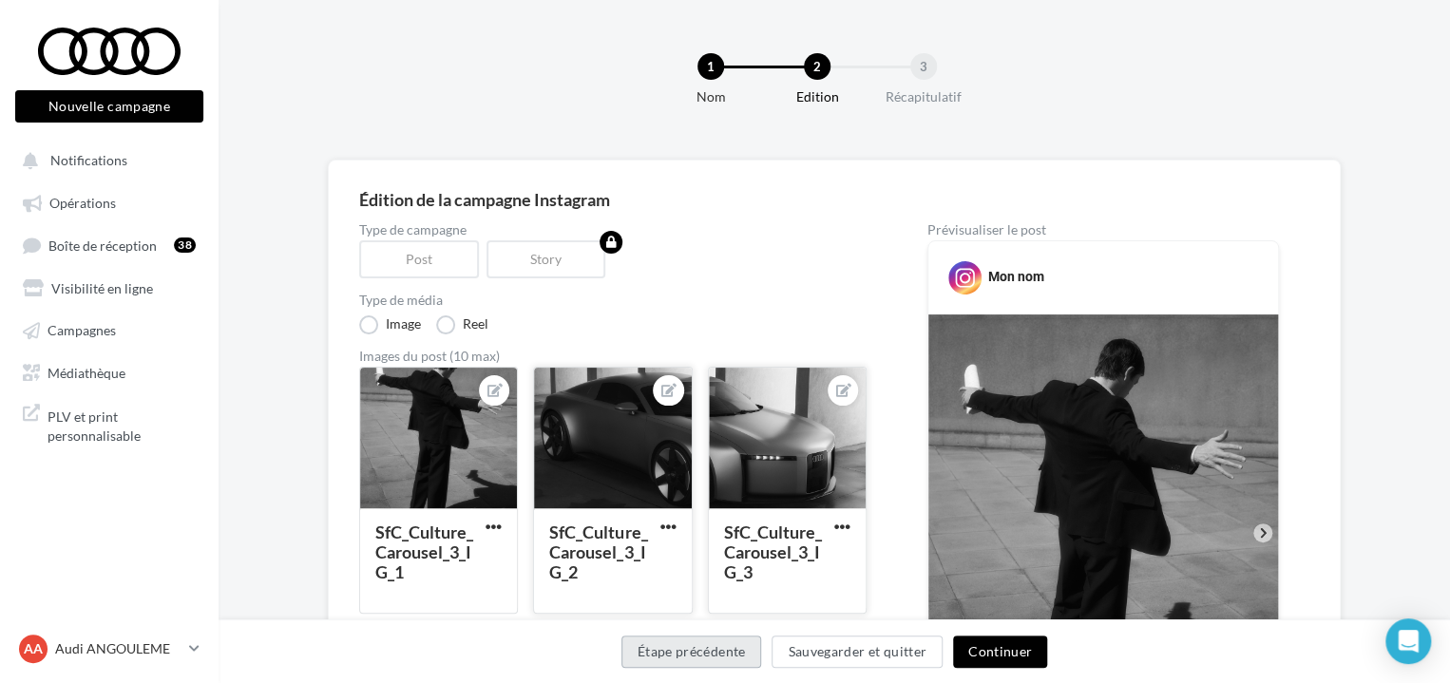
click at [690, 663] on button "Étape précédente" at bounding box center [692, 652] width 141 height 32
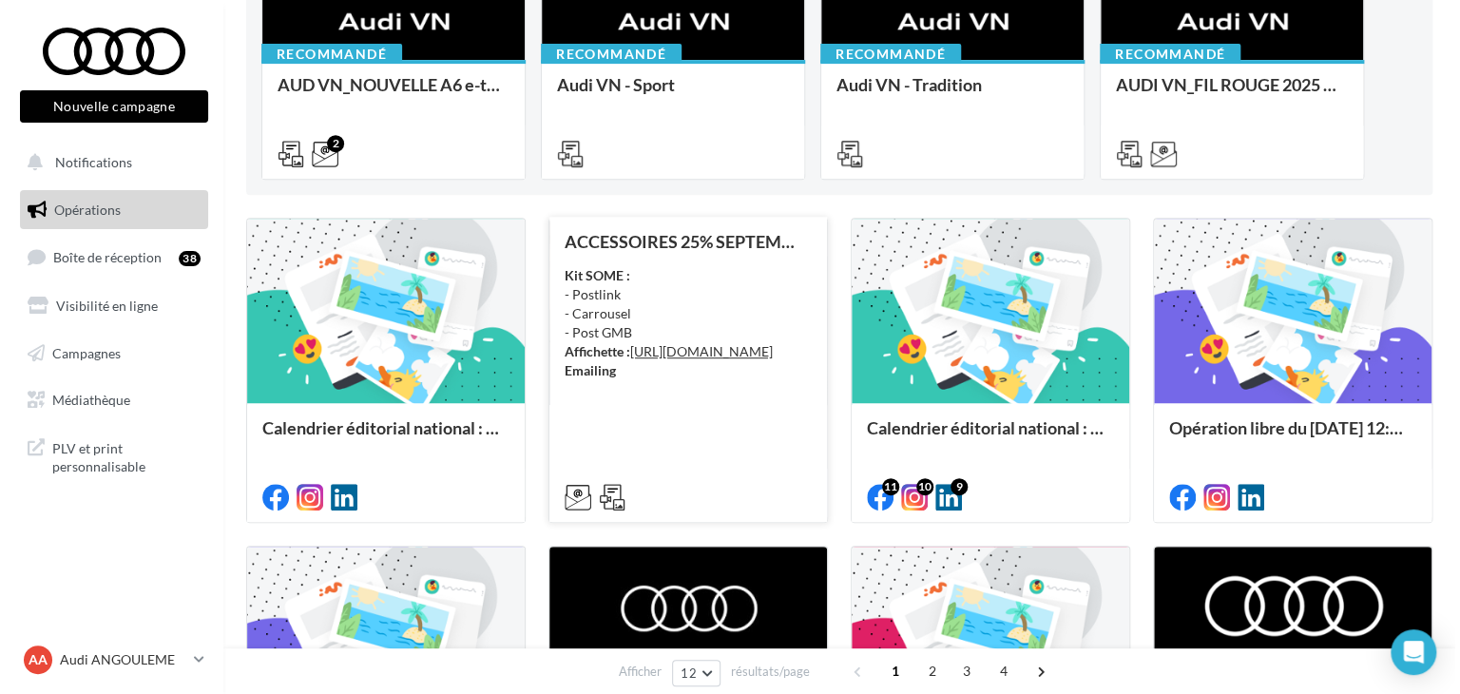
scroll to position [333, 0]
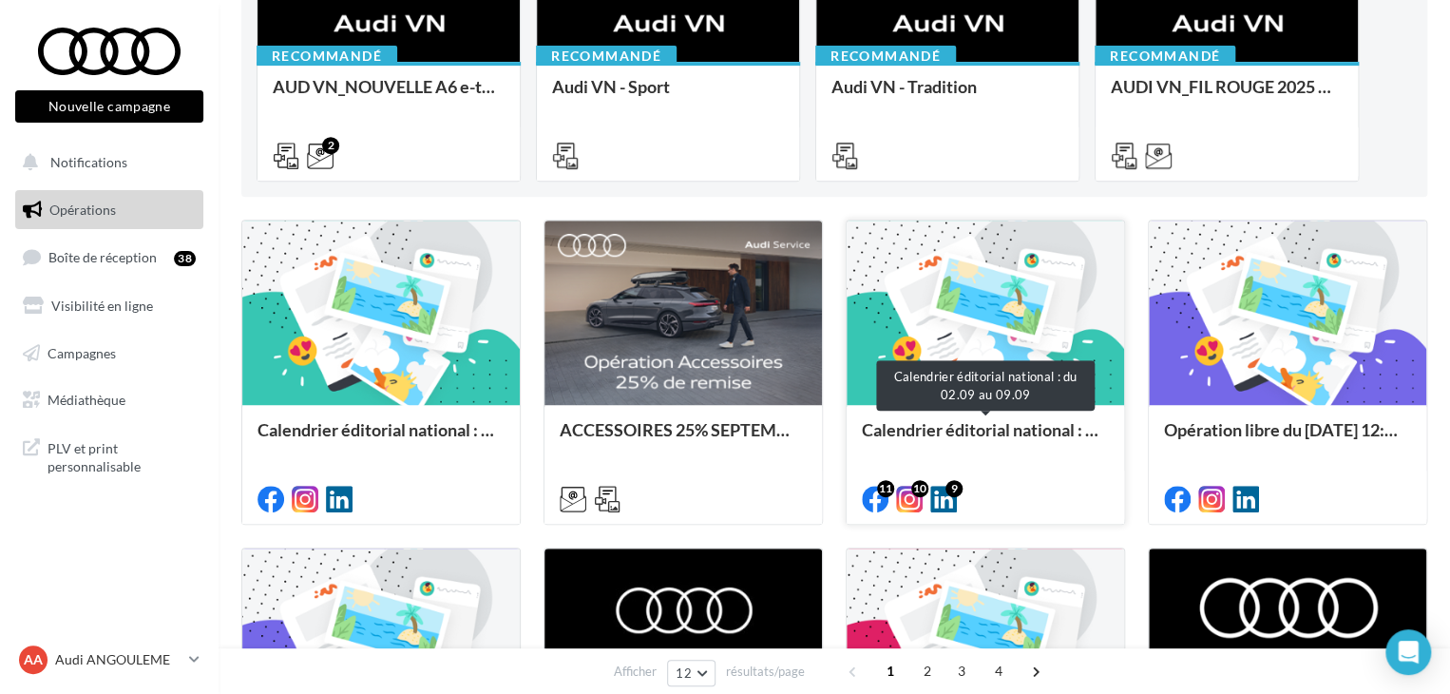
click at [903, 434] on div "Calendrier éditorial national : du 02.09 au 09.09" at bounding box center [985, 439] width 247 height 38
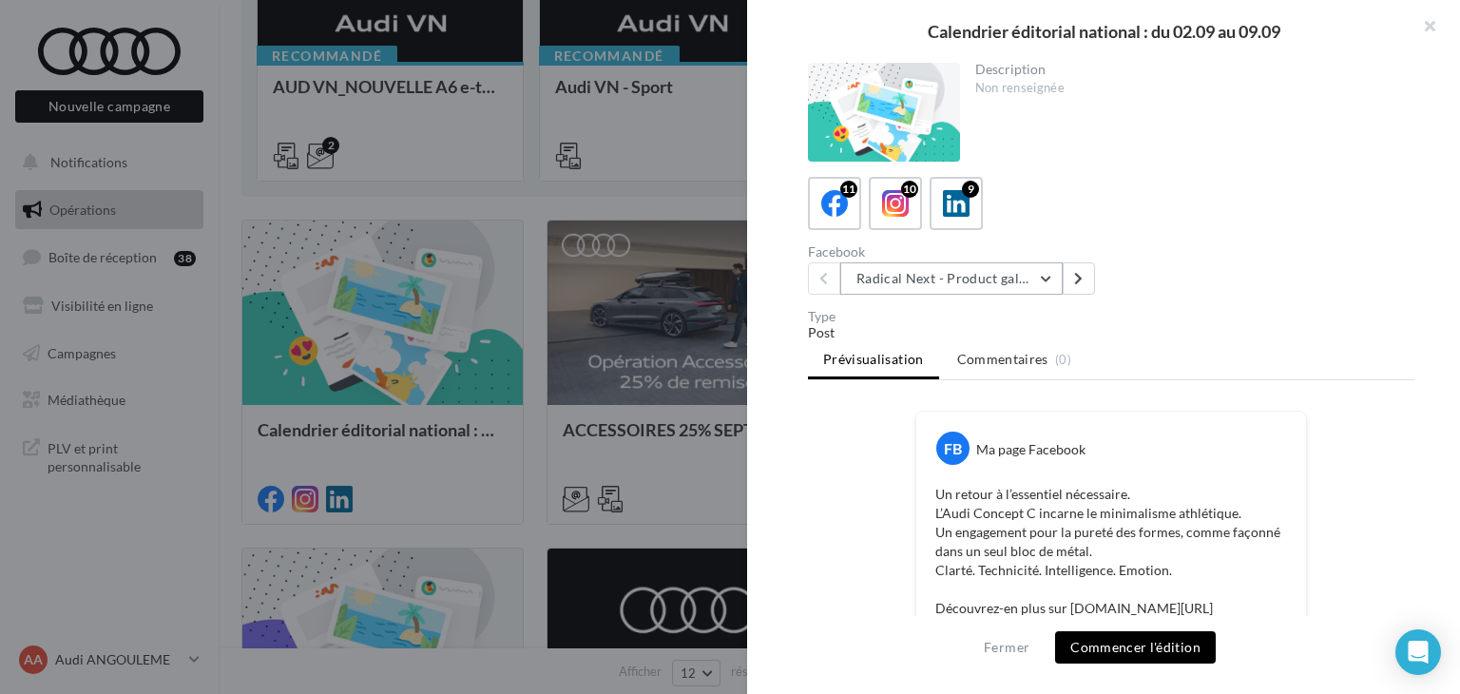
click at [1027, 262] on button "Radical Next - Product gallery" at bounding box center [951, 278] width 222 height 32
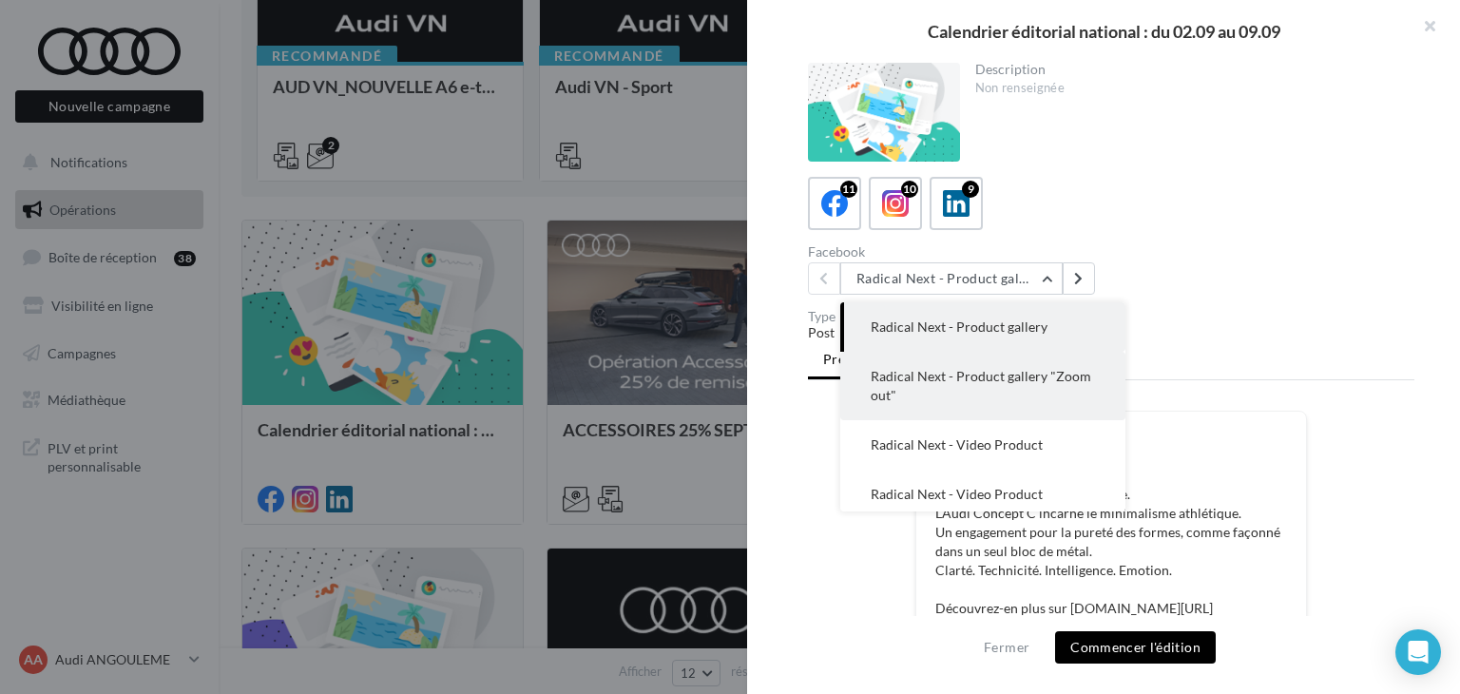
click at [1000, 378] on span "Radical Next - Product gallery "Zoom out"" at bounding box center [981, 385] width 221 height 35
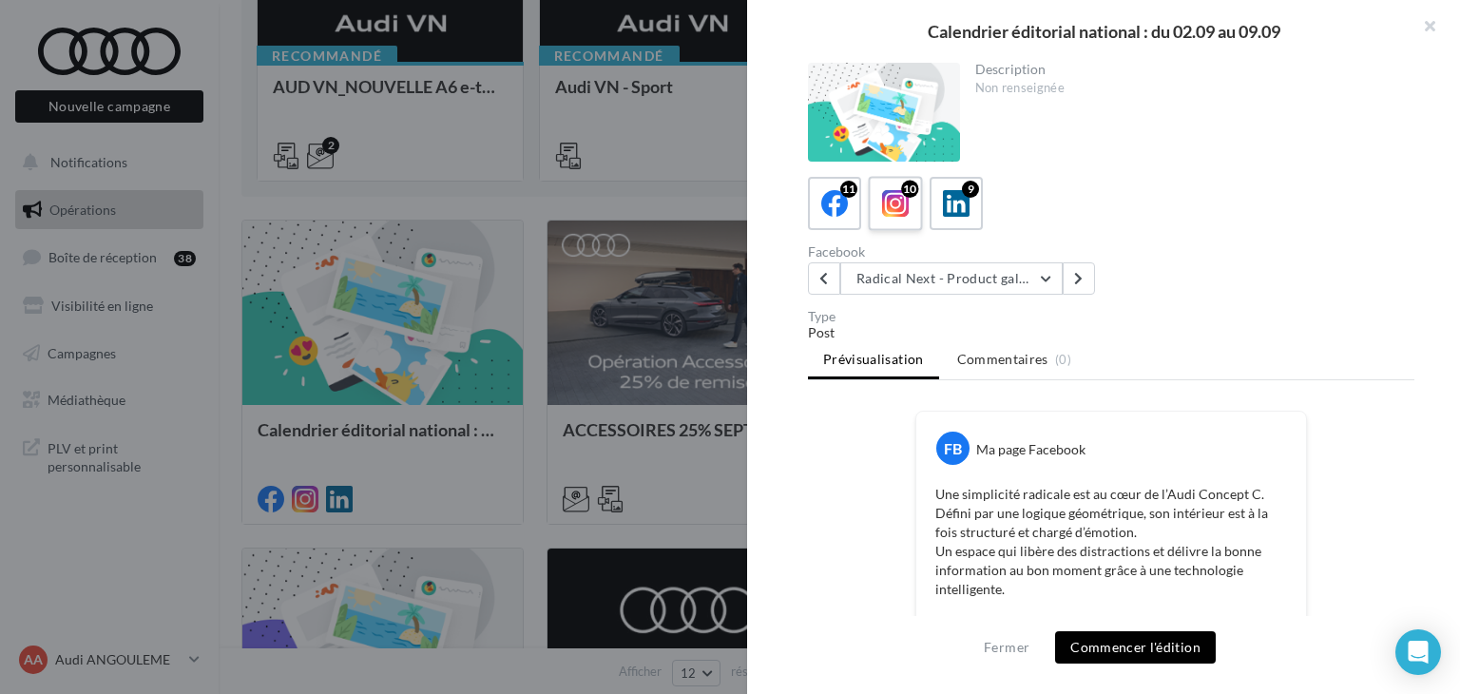
click at [897, 210] on icon at bounding box center [896, 204] width 28 height 28
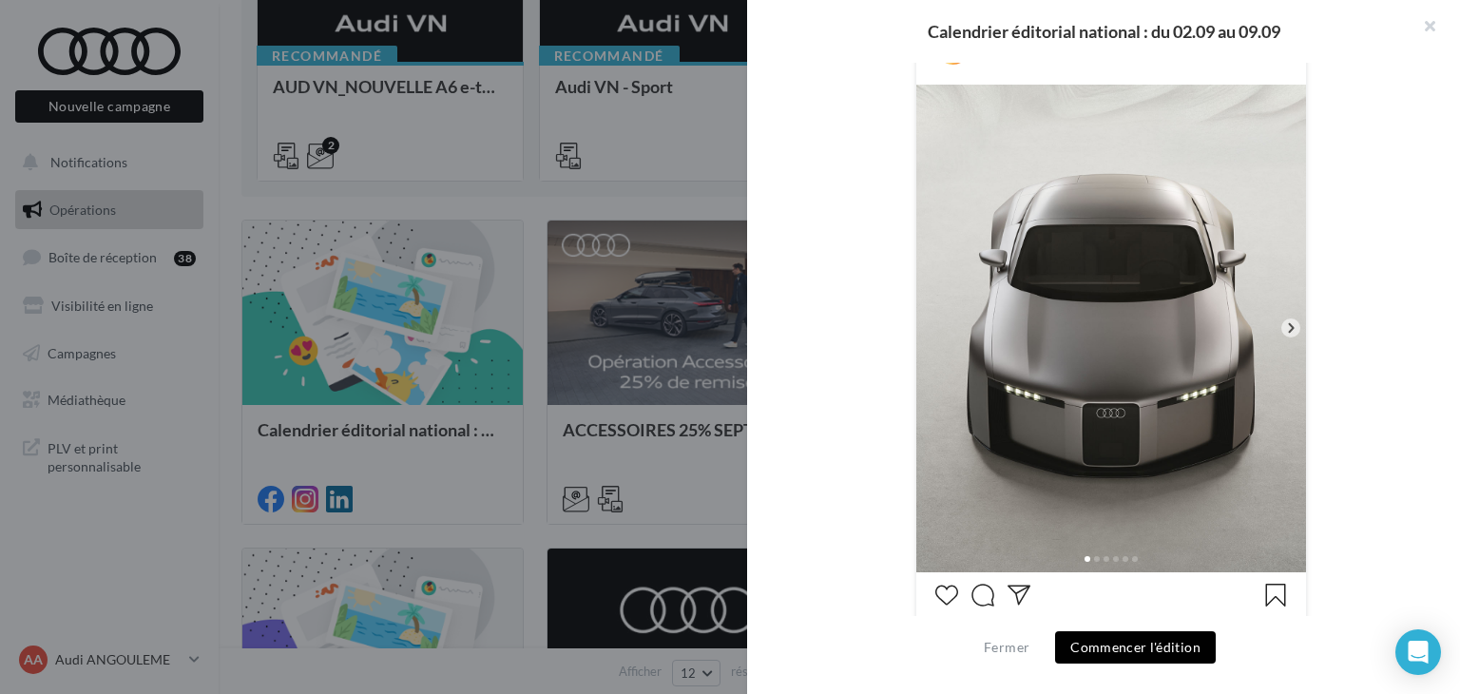
scroll to position [430, 0]
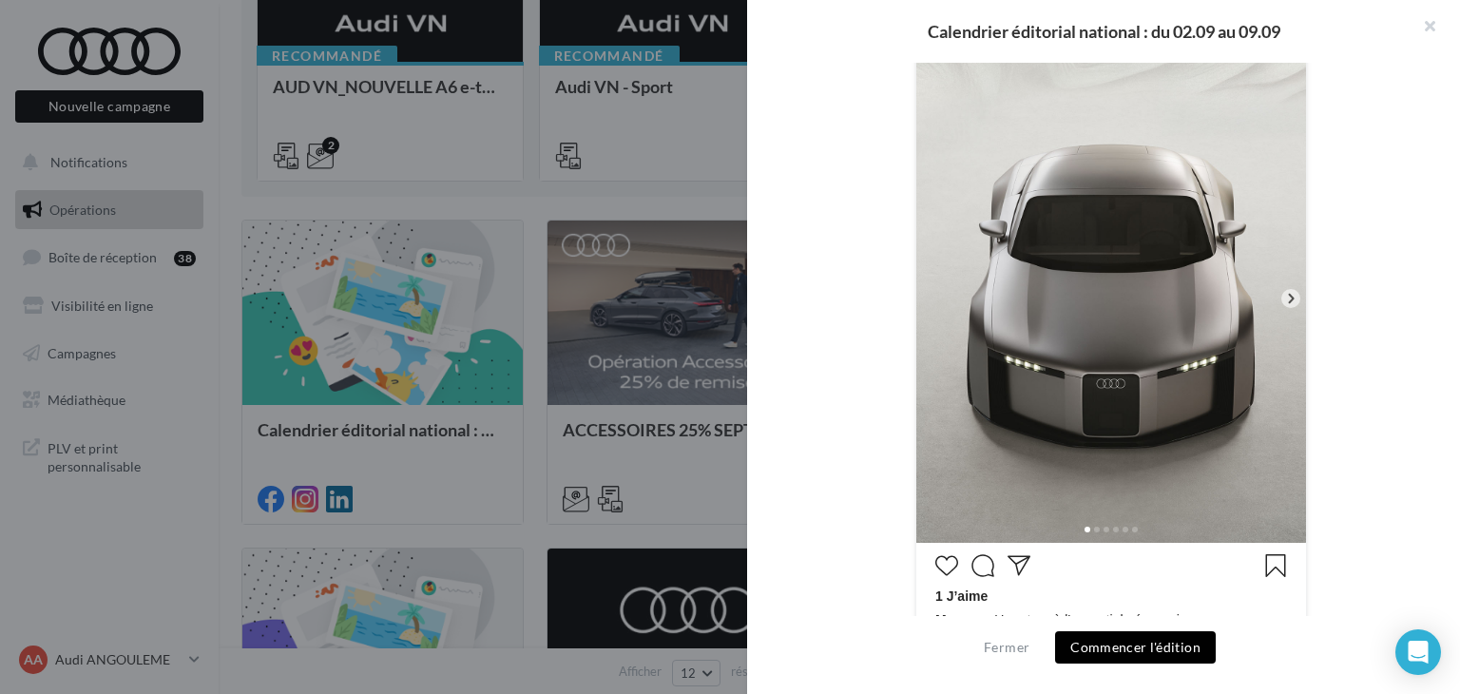
click at [1286, 290] on icon at bounding box center [1290, 298] width 17 height 17
click at [1282, 300] on icon at bounding box center [1290, 298] width 17 height 17
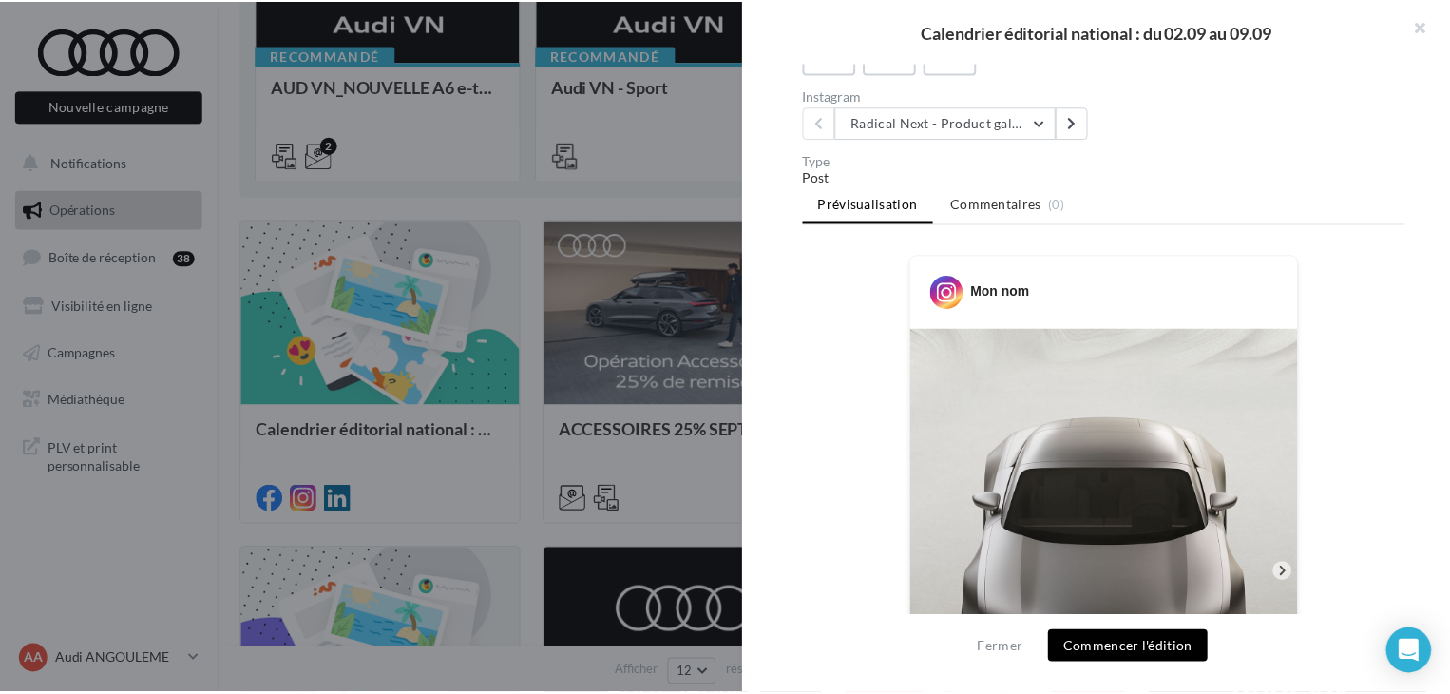
scroll to position [224, 0]
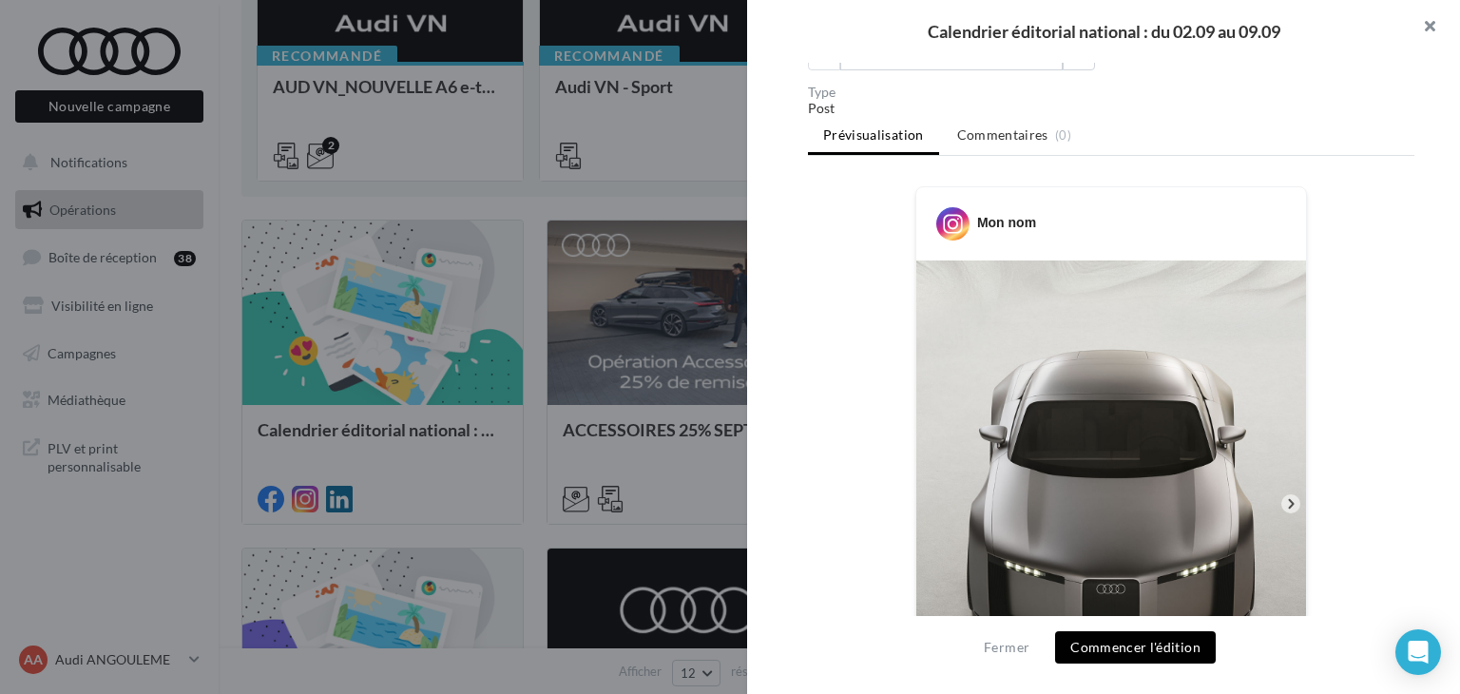
click at [1424, 39] on button "button" at bounding box center [1422, 28] width 76 height 57
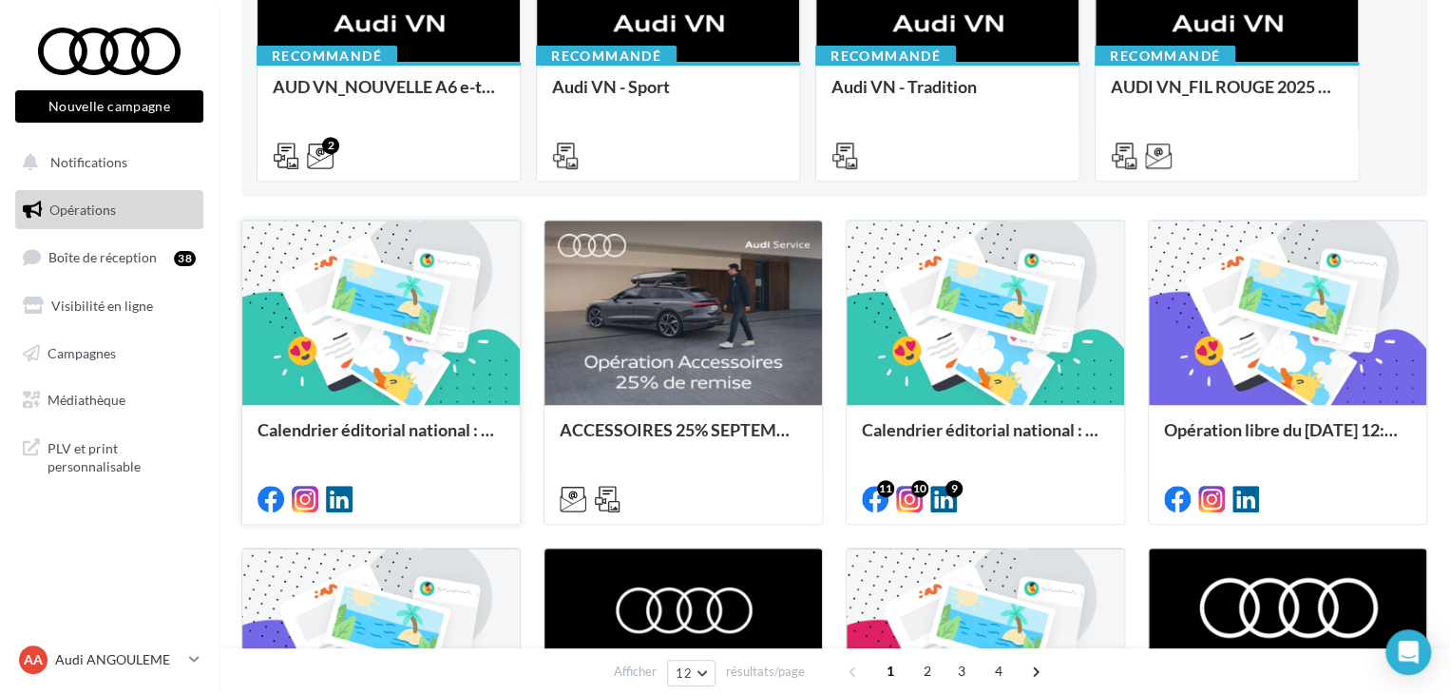
scroll to position [0, 0]
